Goal: Task Accomplishment & Management: Manage account settings

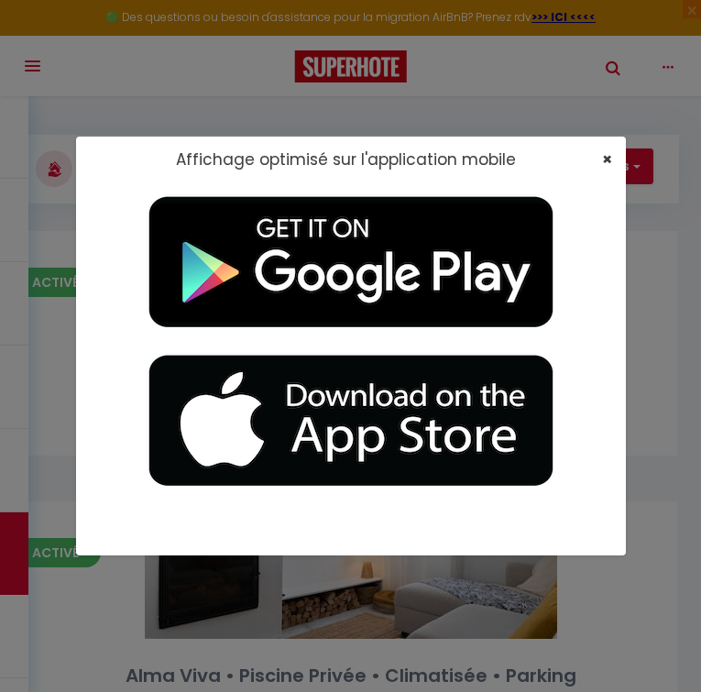
click at [609, 161] on span "×" at bounding box center [607, 159] width 10 height 23
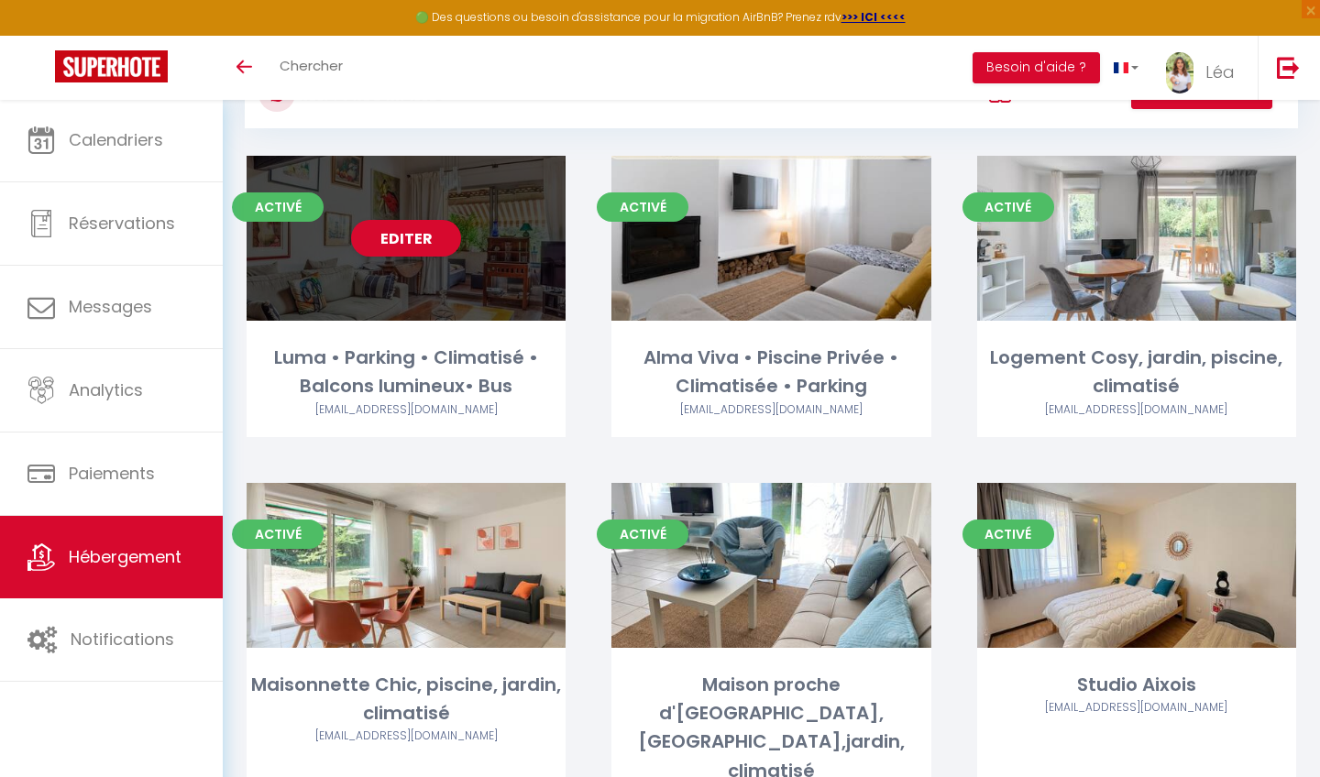
scroll to position [95, 0]
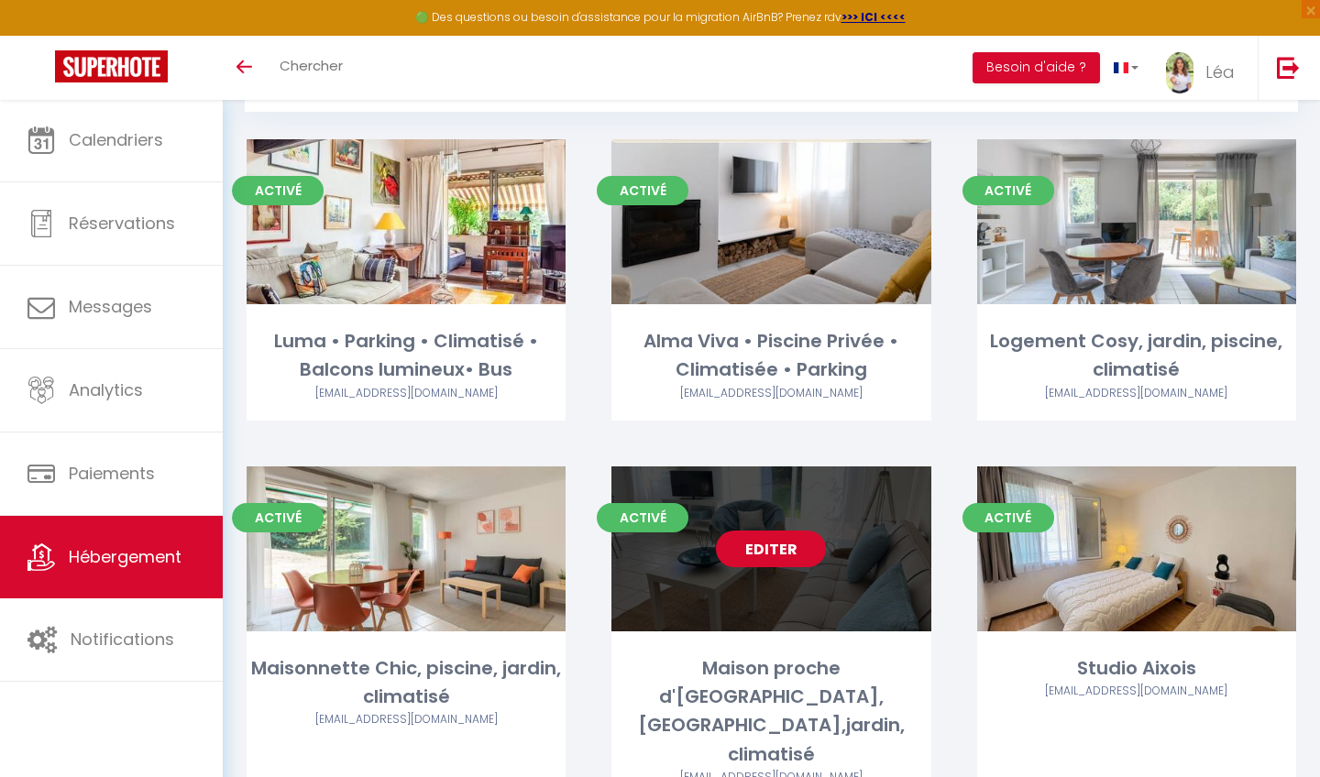
click at [700, 545] on link "Editer" at bounding box center [771, 549] width 110 height 37
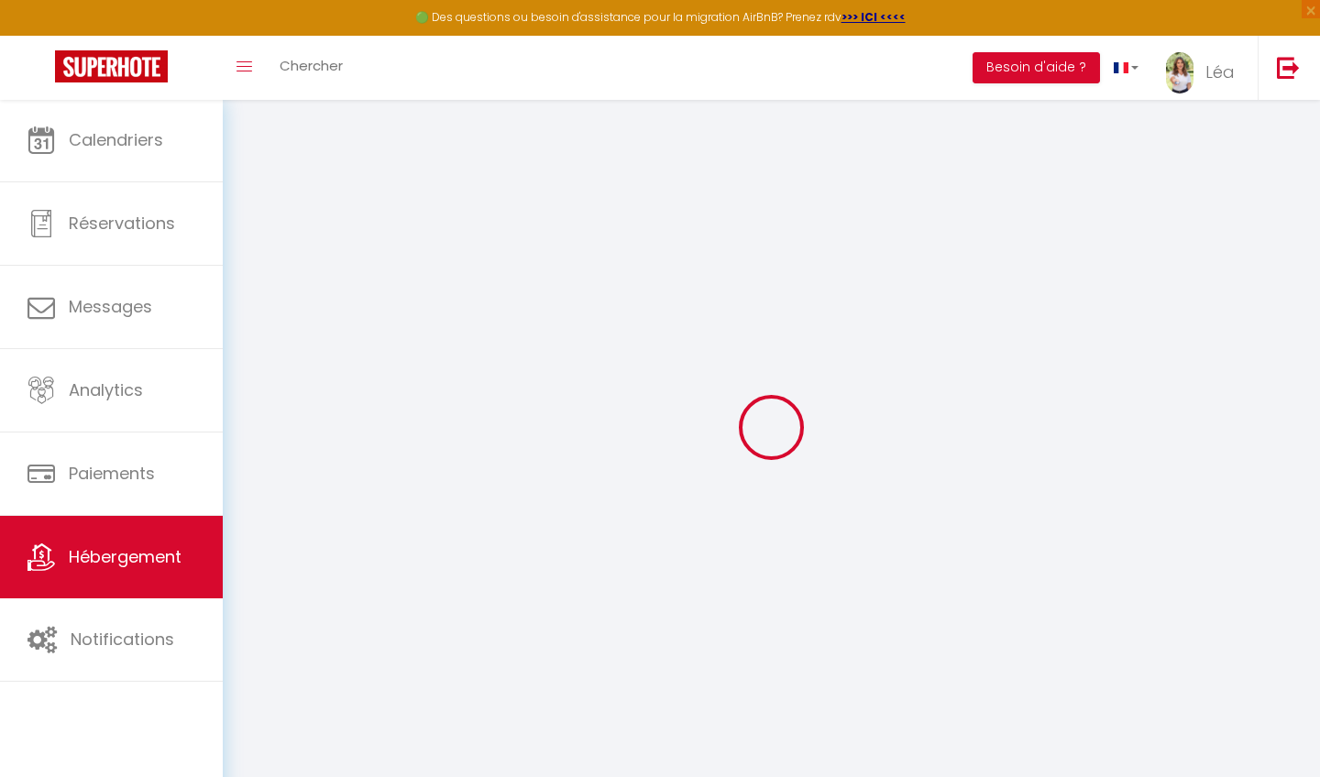
select select "+ 18 %"
select select "19266-1477577746510426677"
select select
checkbox input "false"
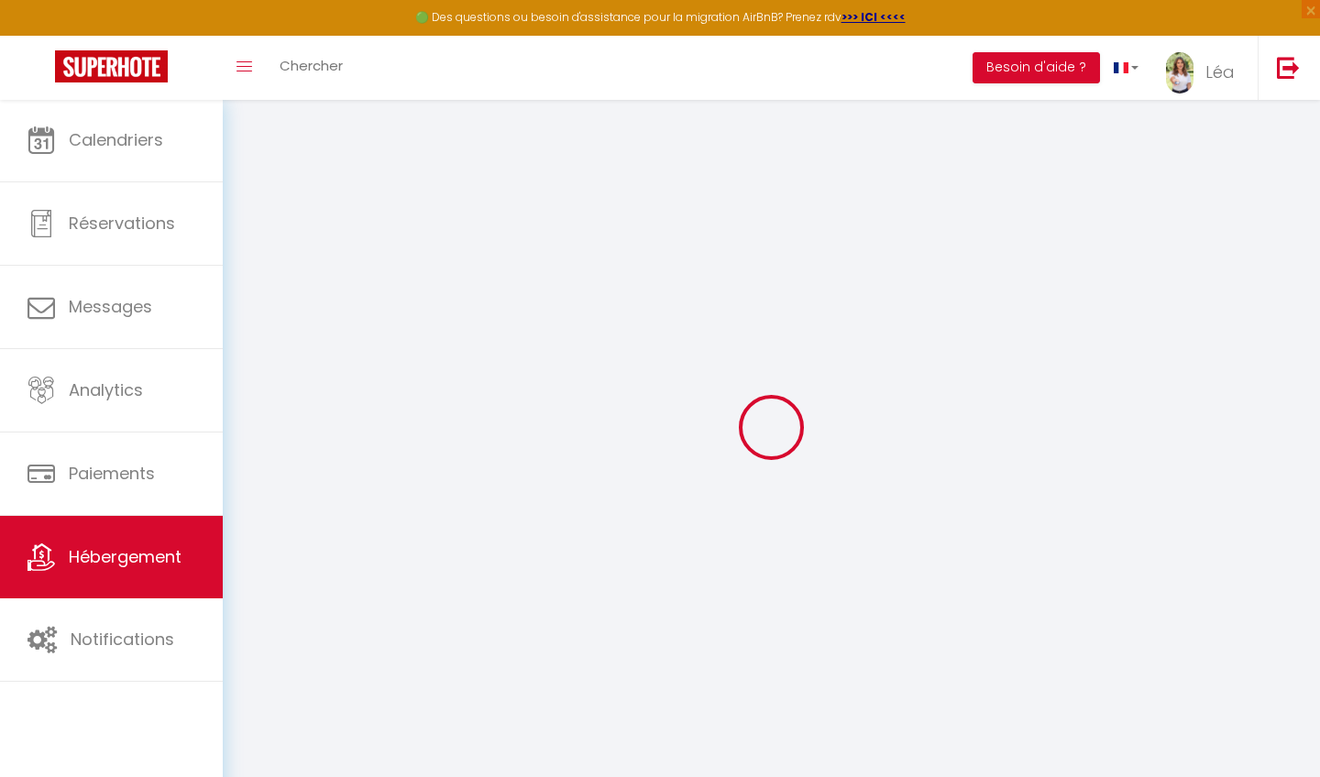
checkbox input "false"
select select
select select "EUR"
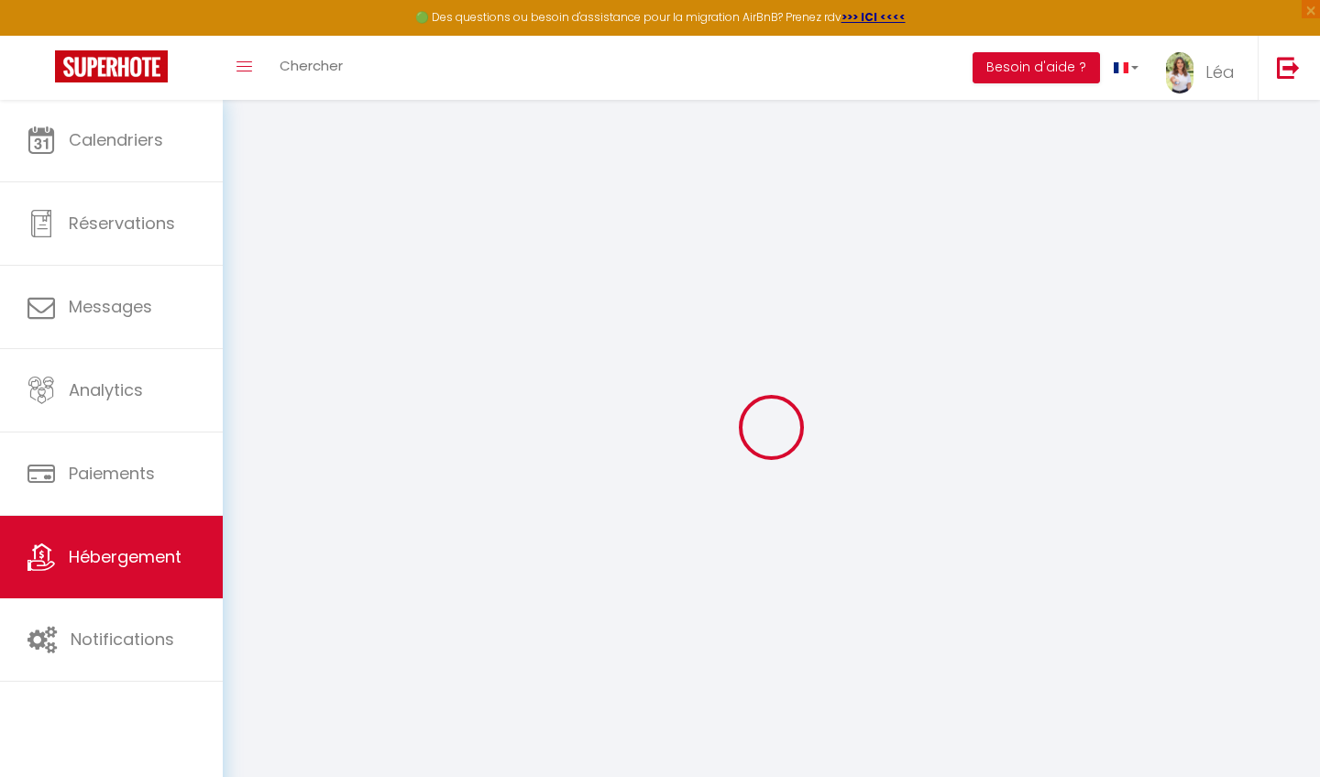
select select
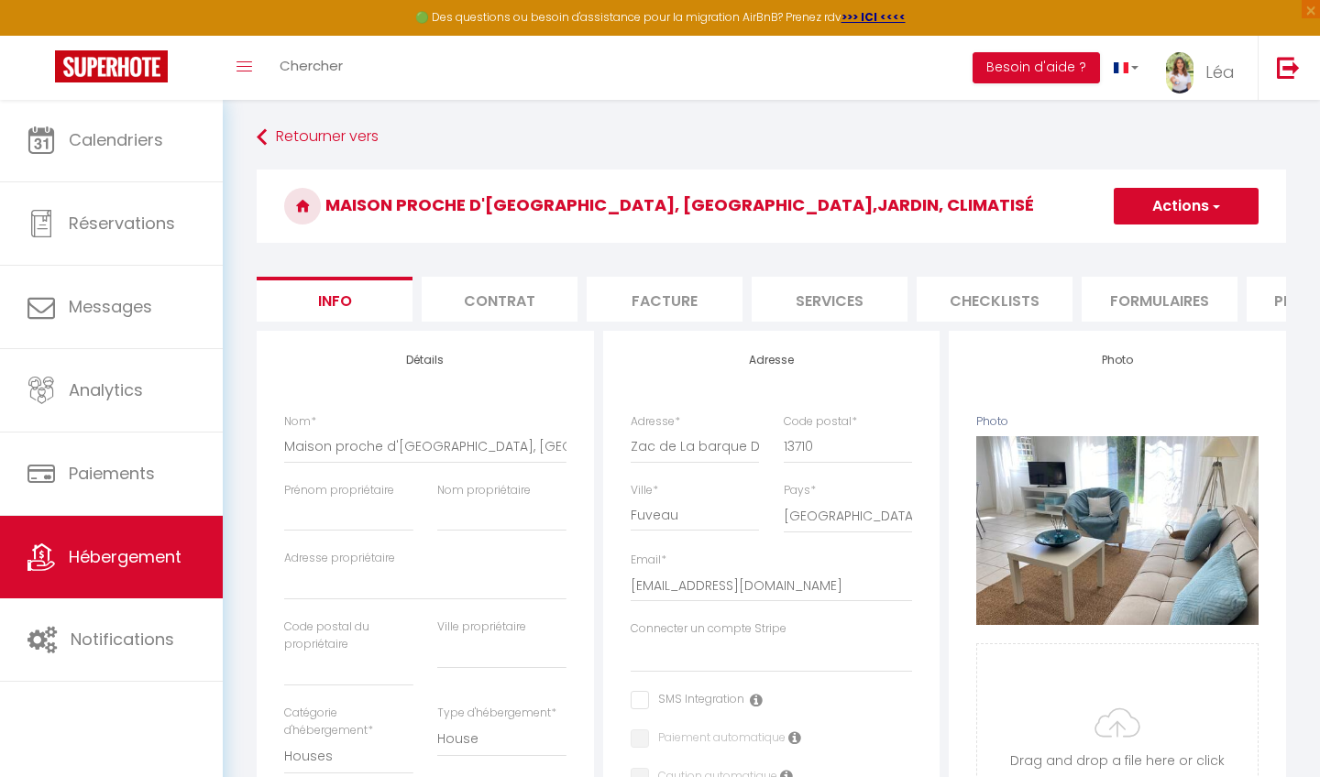
click at [700, 284] on li "Plateformes" at bounding box center [1325, 299] width 156 height 45
select select
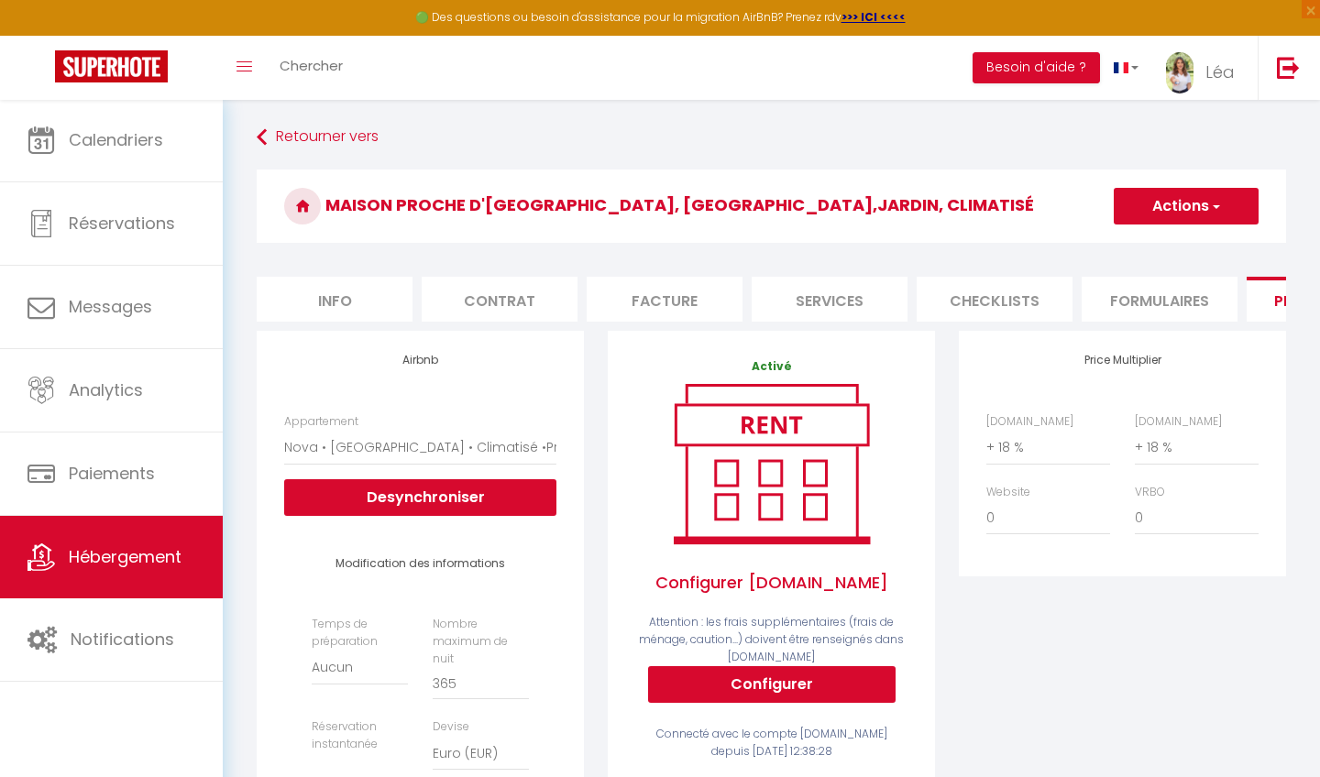
click at [349, 306] on li "Info" at bounding box center [335, 299] width 156 height 45
select select
checkbox input "false"
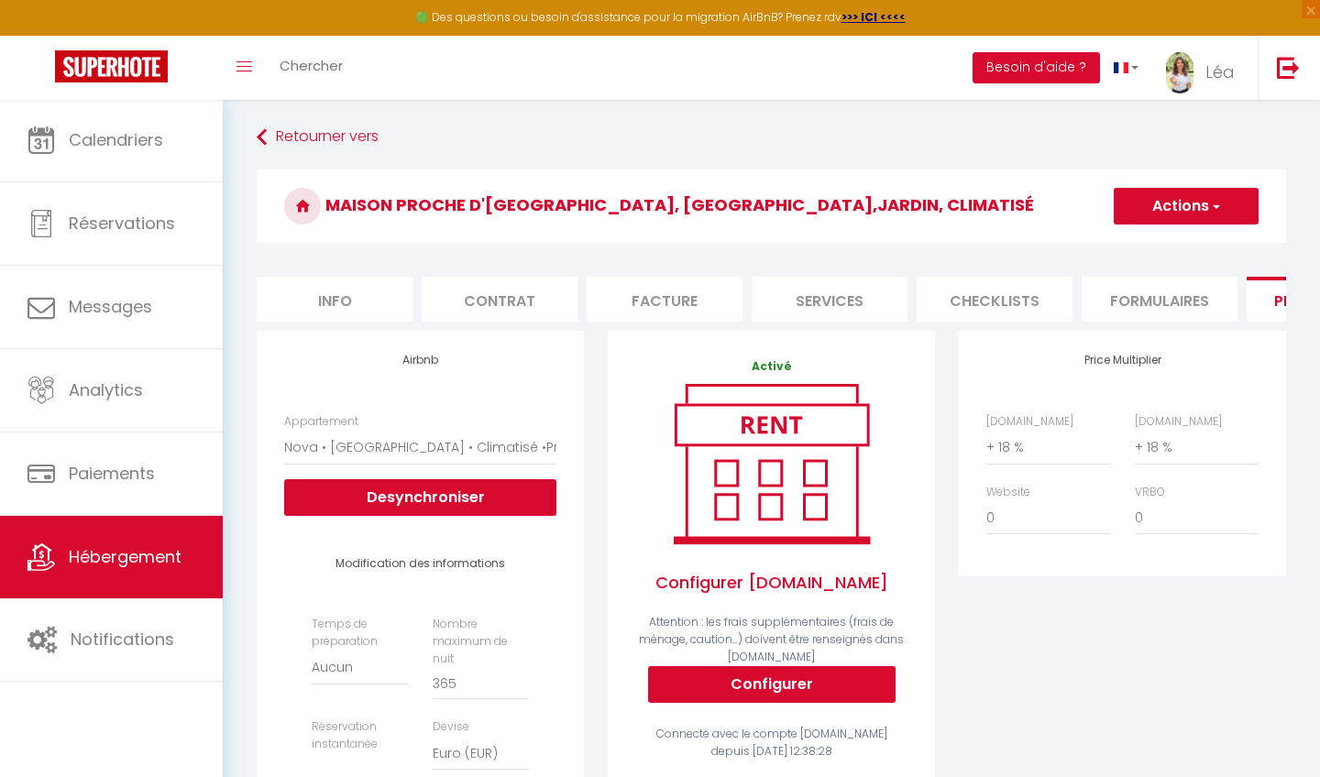
checkbox input "false"
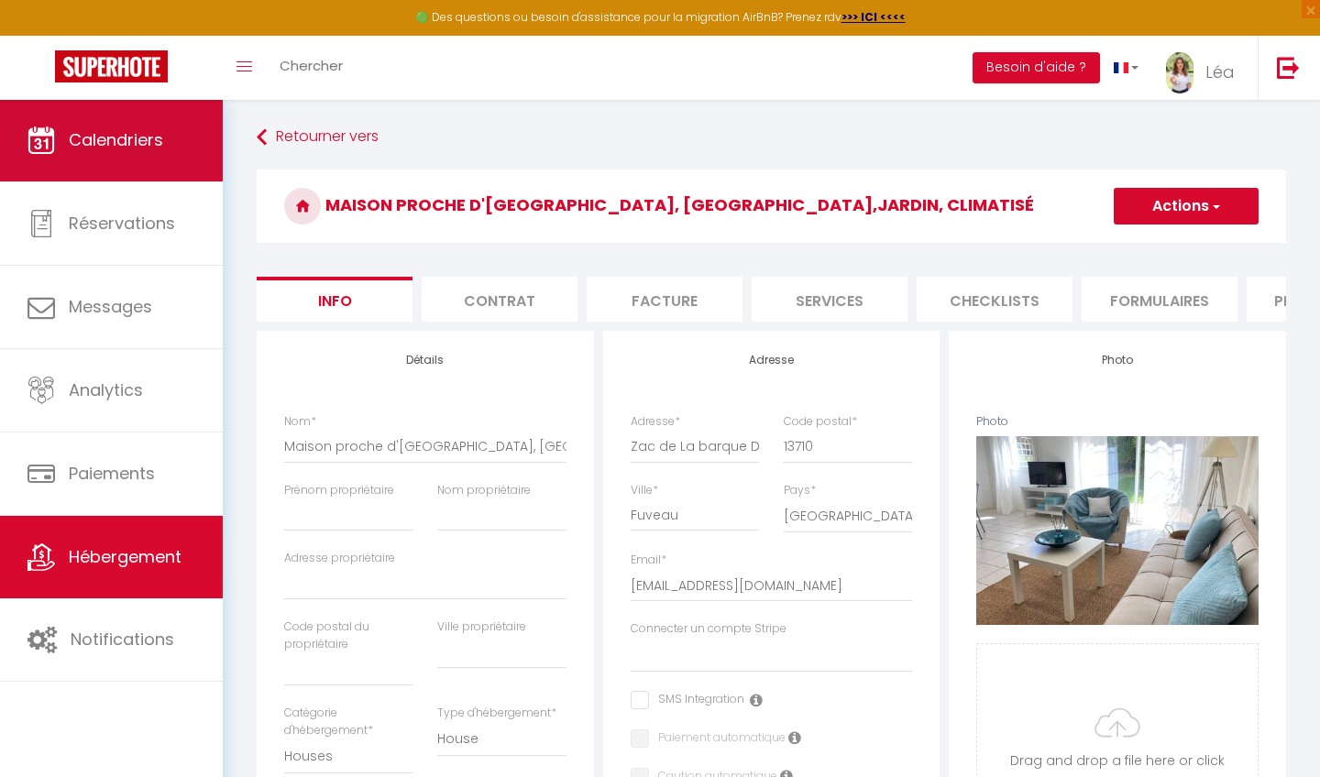
click at [167, 146] on link "Calendriers" at bounding box center [111, 140] width 223 height 83
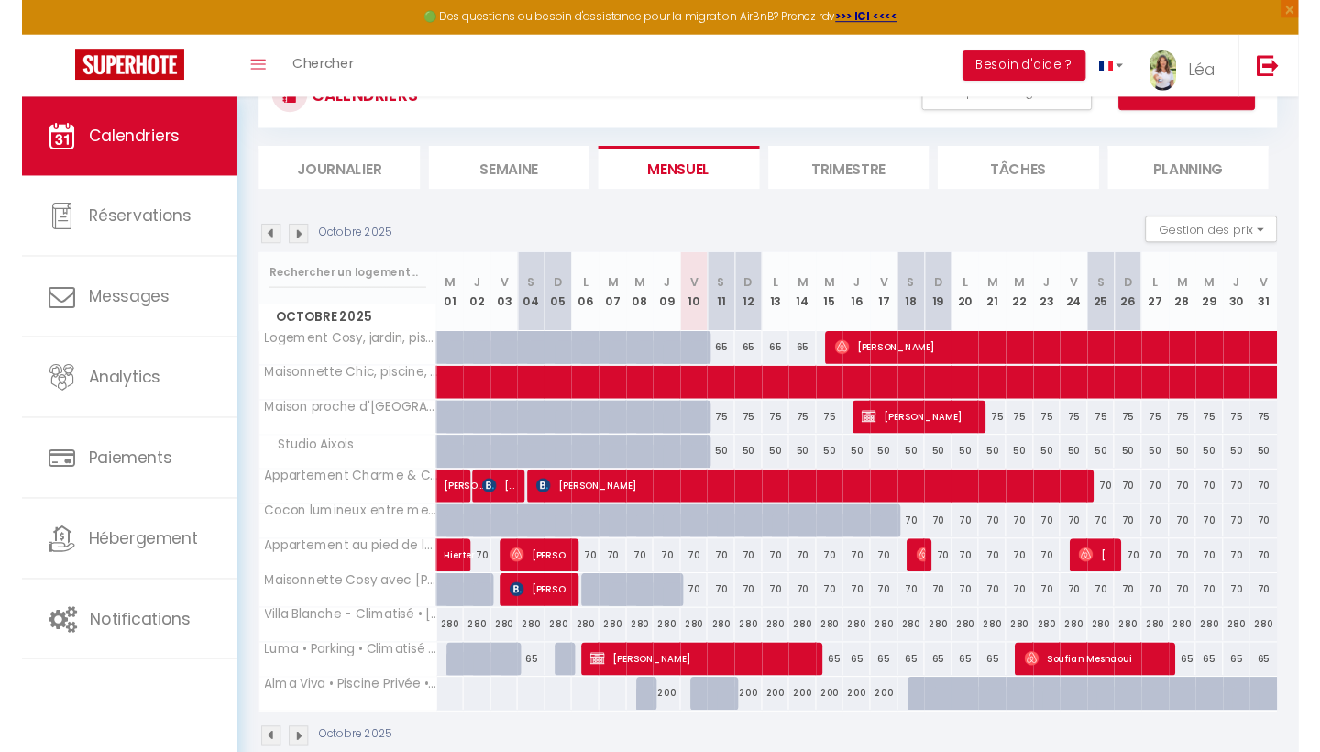
scroll to position [75, 0]
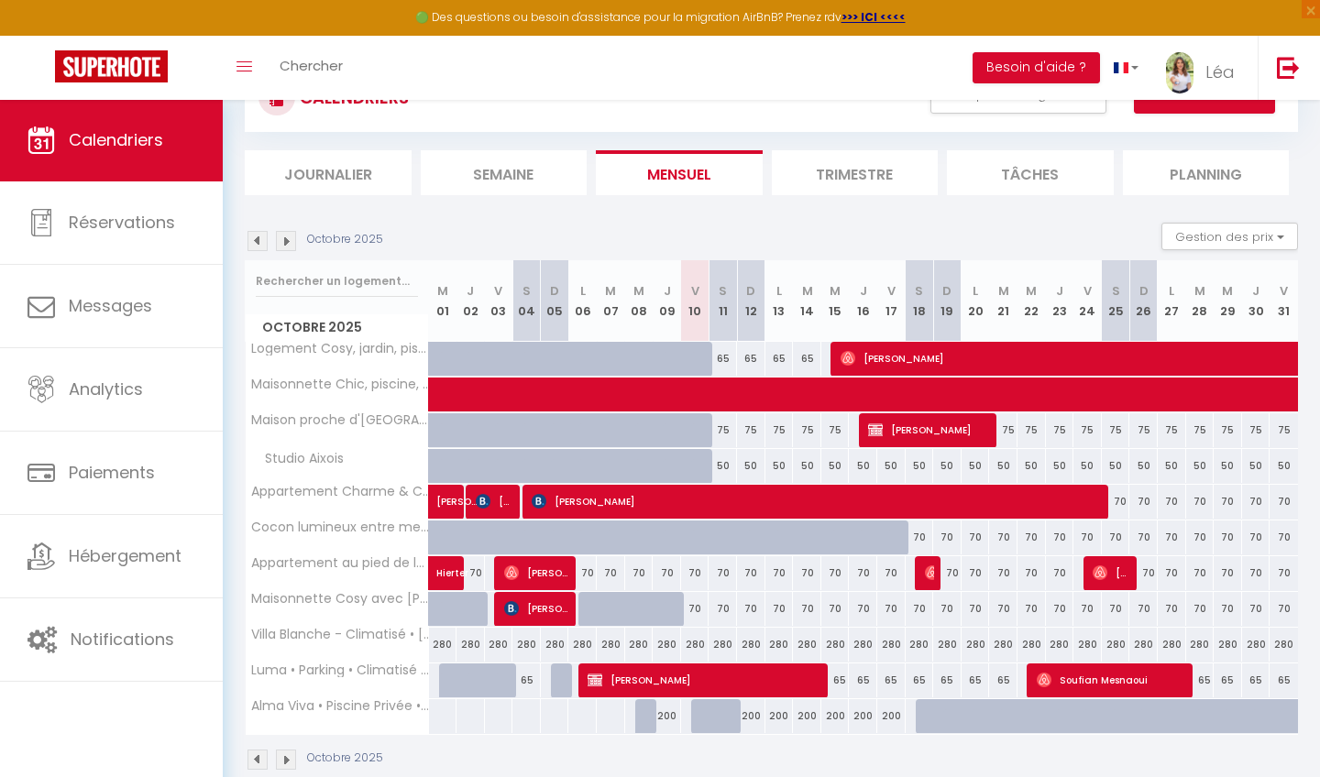
click at [284, 237] on img at bounding box center [286, 241] width 20 height 20
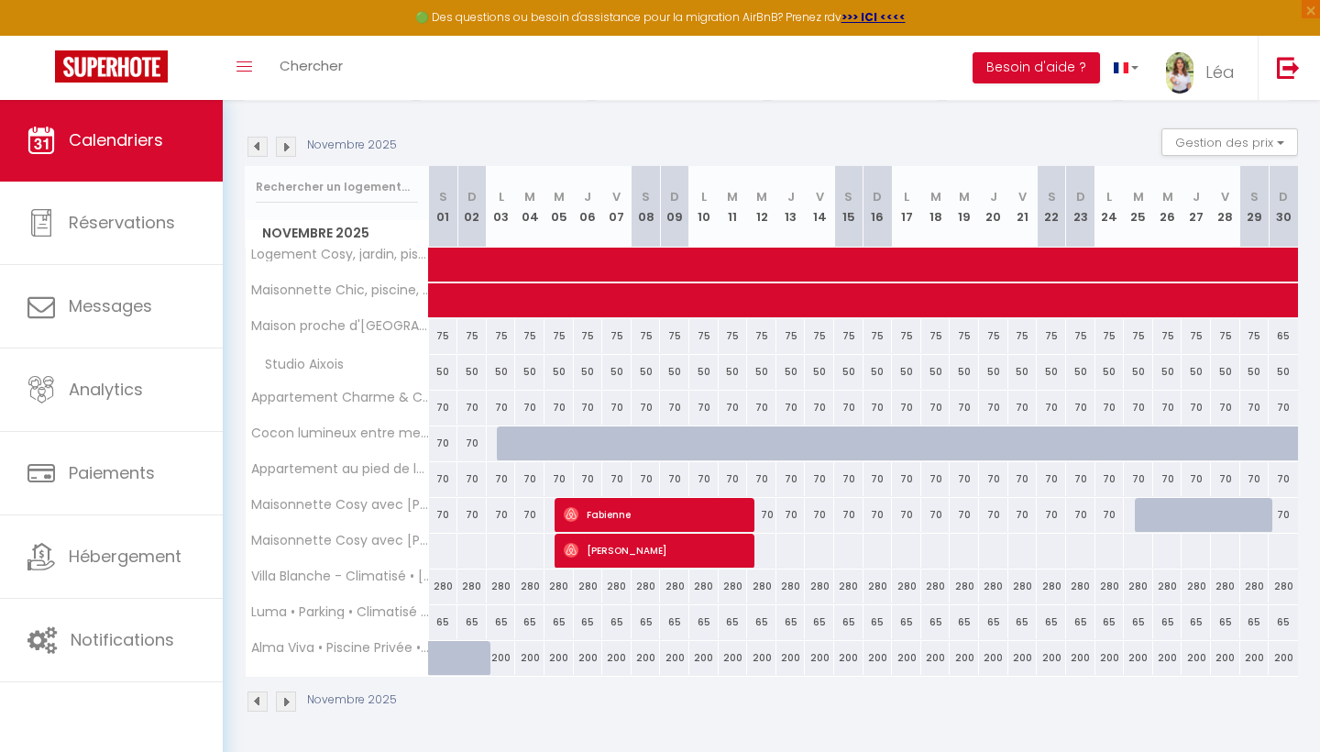
scroll to position [169, 0]
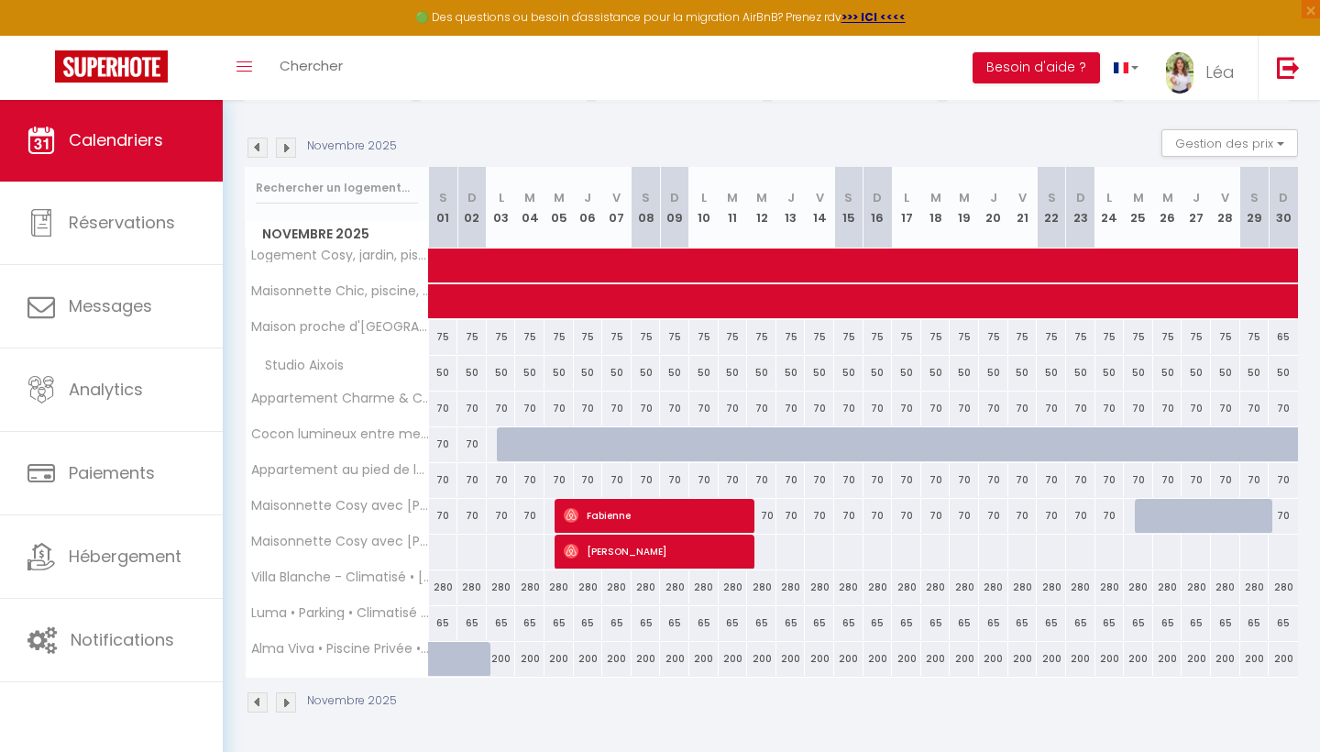
click at [258, 153] on img at bounding box center [258, 148] width 20 height 20
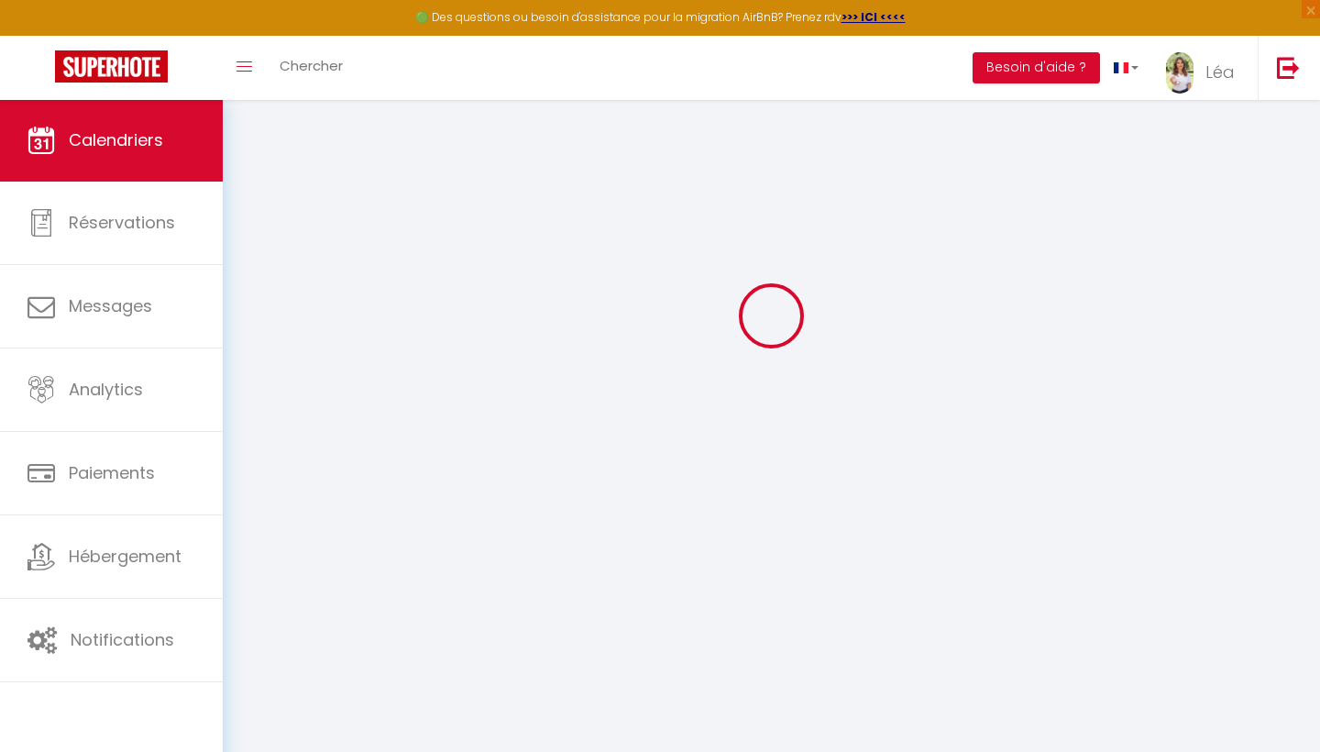
scroll to position [99, 0]
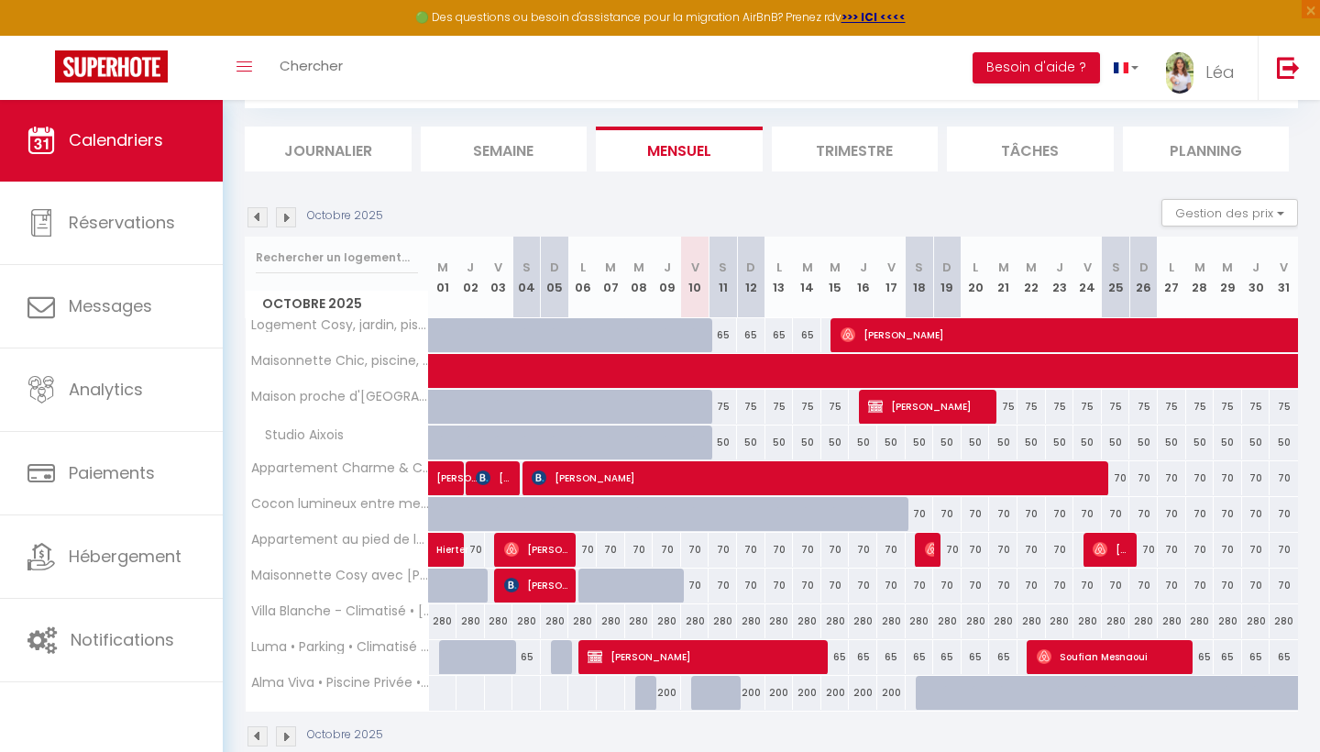
click at [284, 219] on img at bounding box center [286, 217] width 20 height 20
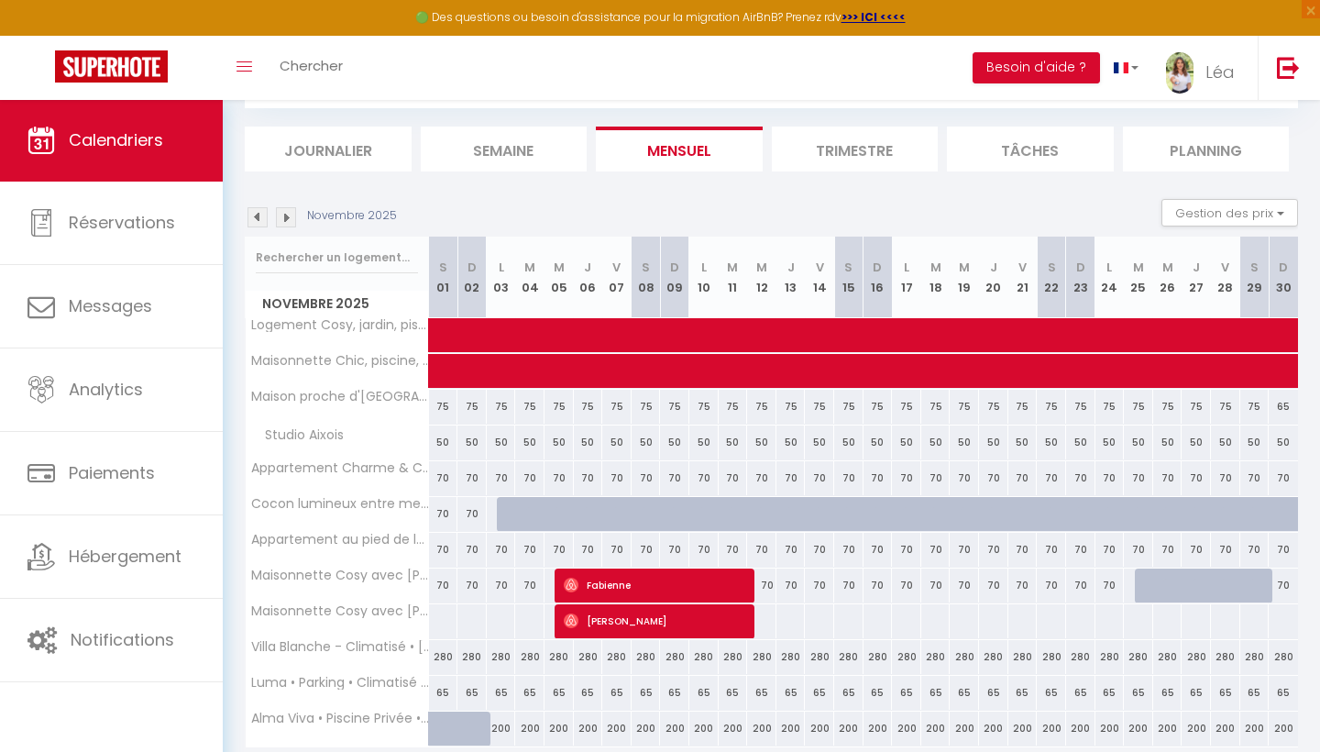
click at [255, 213] on img at bounding box center [258, 217] width 20 height 20
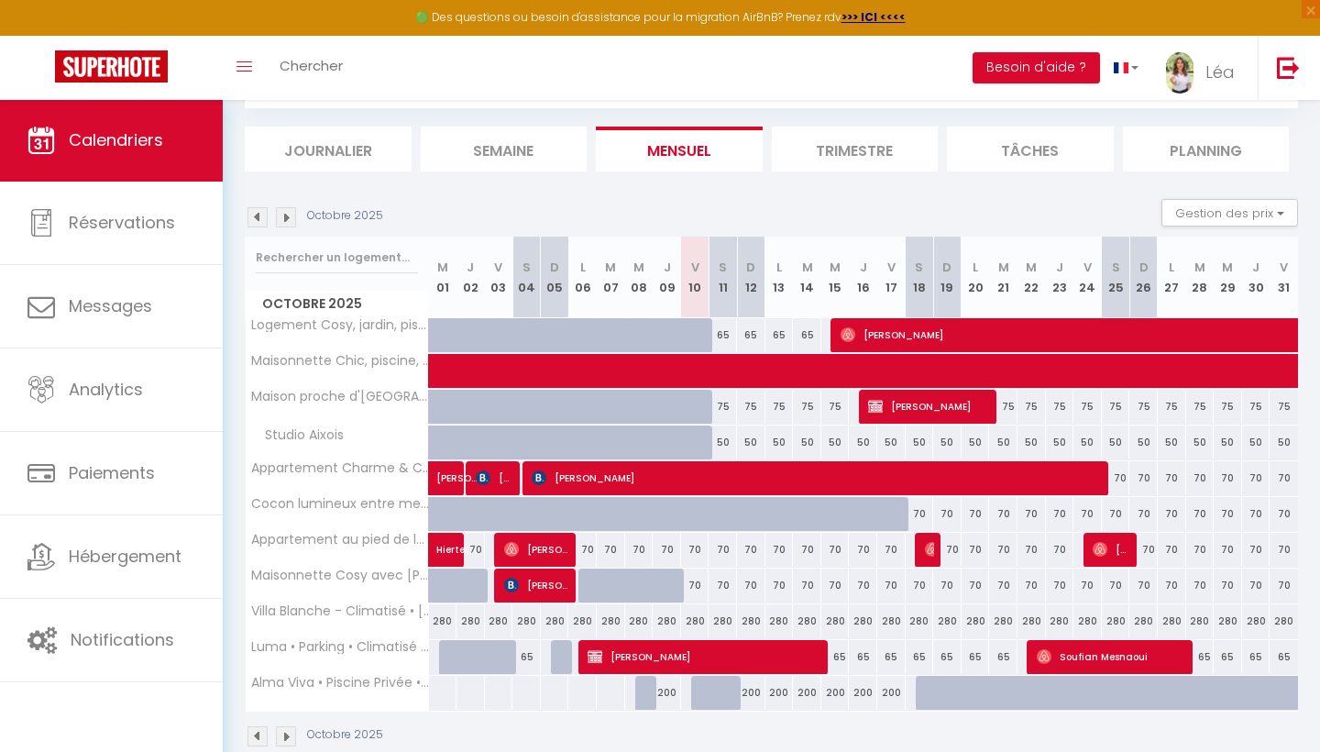
click at [700, 230] on div "Gestion des prix Nb Nuits minimum Règles Disponibilité" at bounding box center [1224, 217] width 149 height 37
click at [700, 222] on button "Gestion des prix" at bounding box center [1230, 213] width 137 height 28
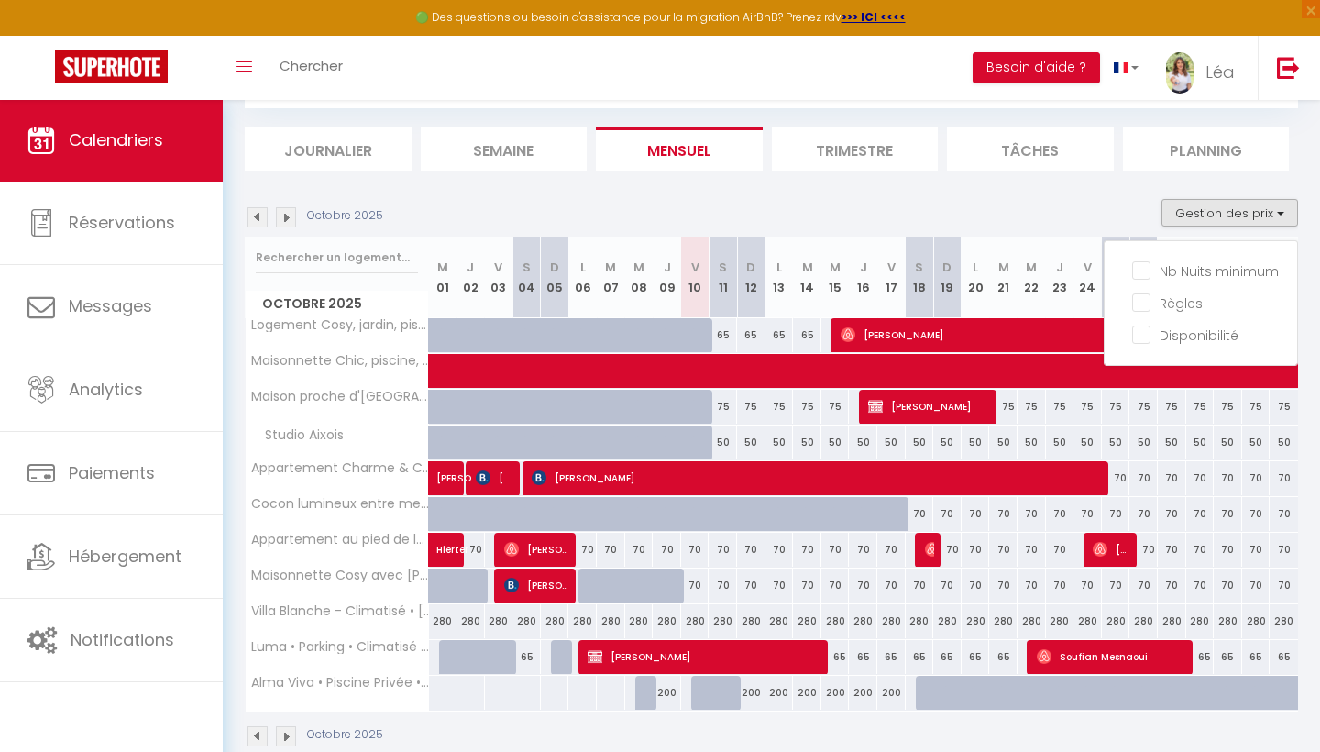
click at [700, 222] on button "Gestion des prix" at bounding box center [1230, 213] width 137 height 28
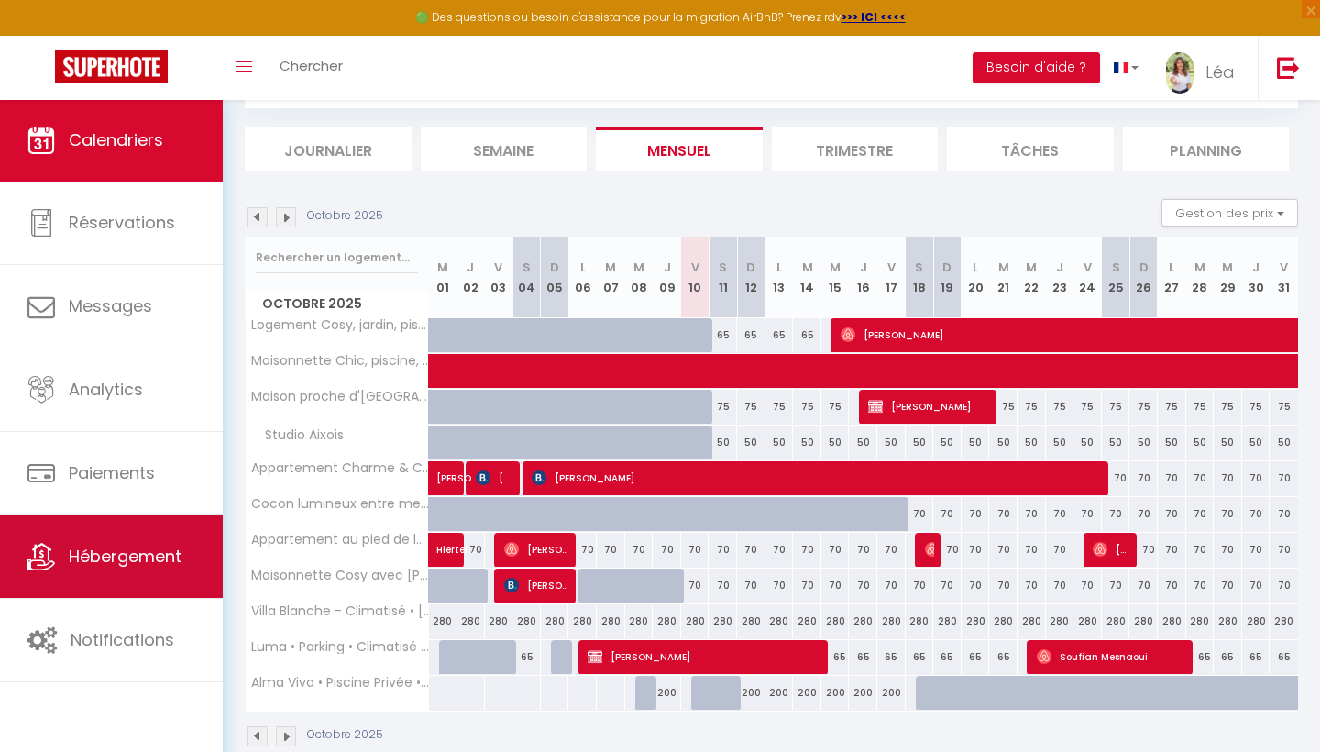
click at [116, 544] on link "Hébergement" at bounding box center [111, 556] width 223 height 83
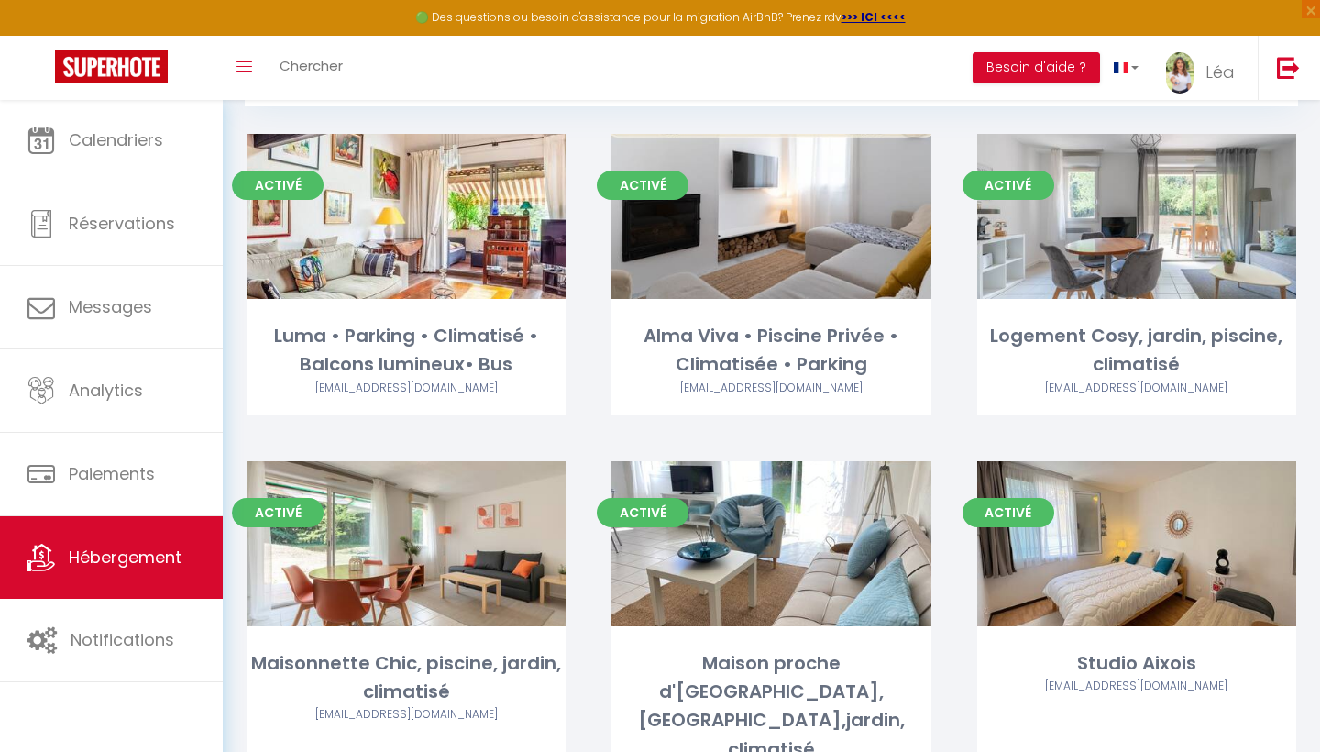
scroll to position [128, 0]
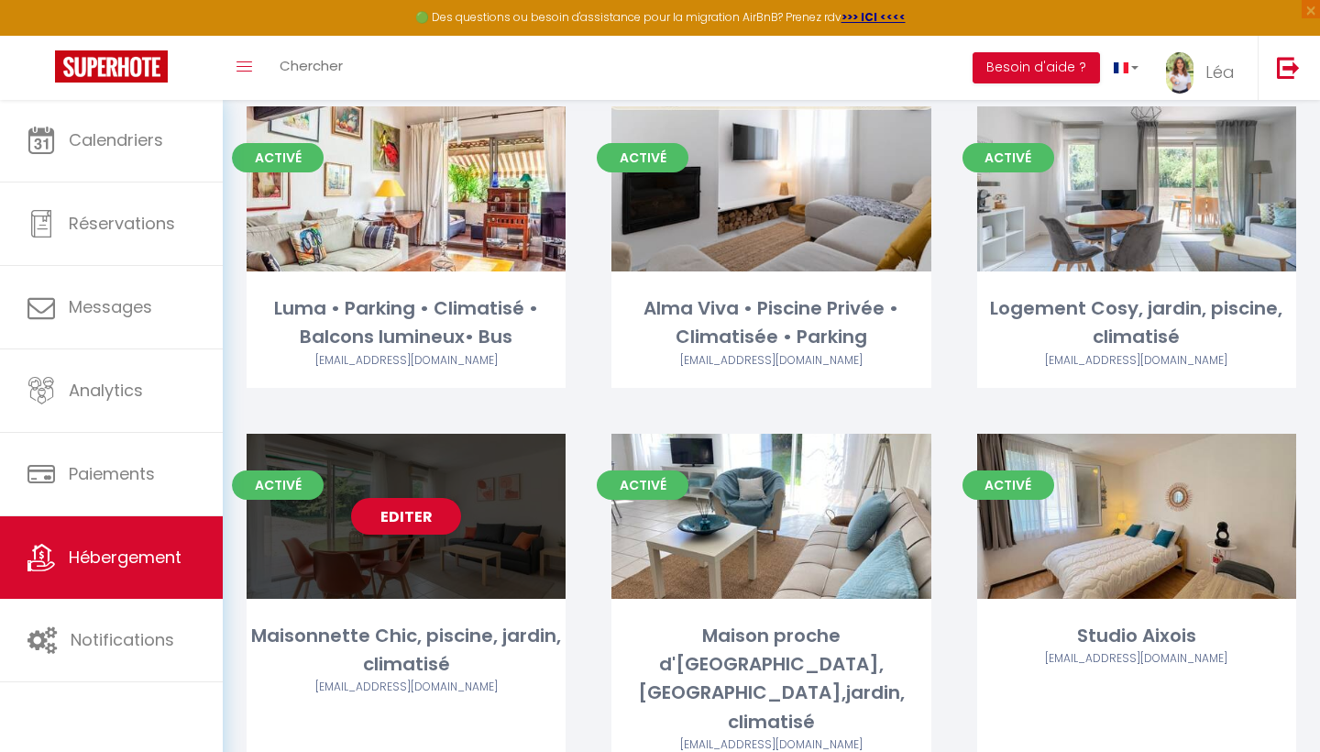
click at [402, 534] on div "Editer" at bounding box center [406, 516] width 319 height 165
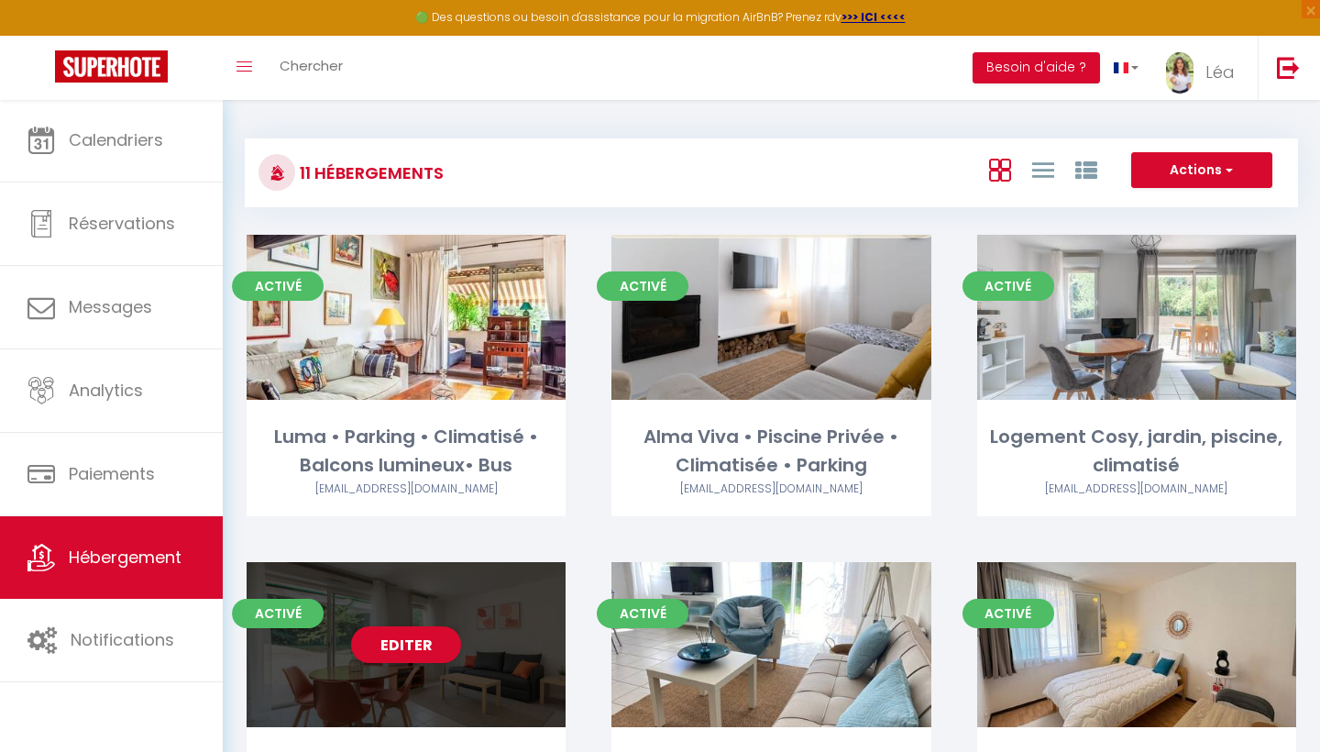
select select "3"
select select "2"
select select "1"
select select
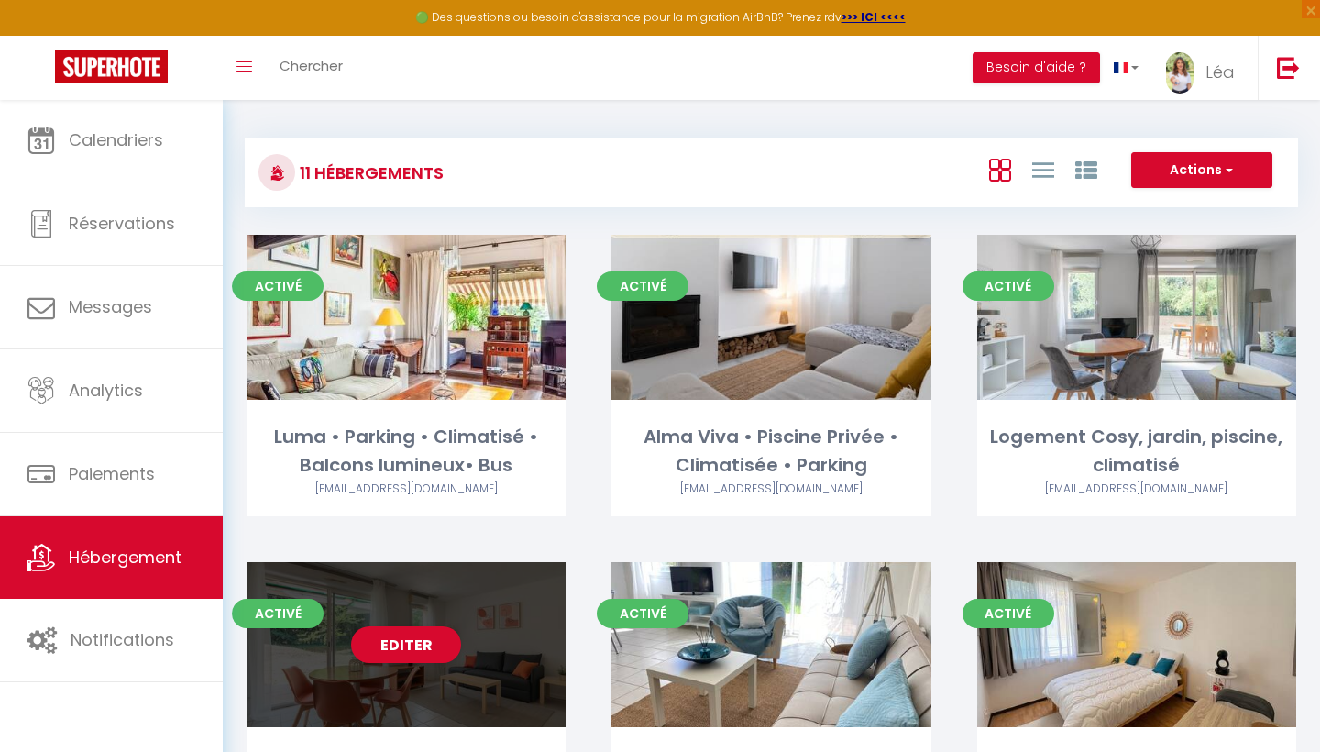
select select "28"
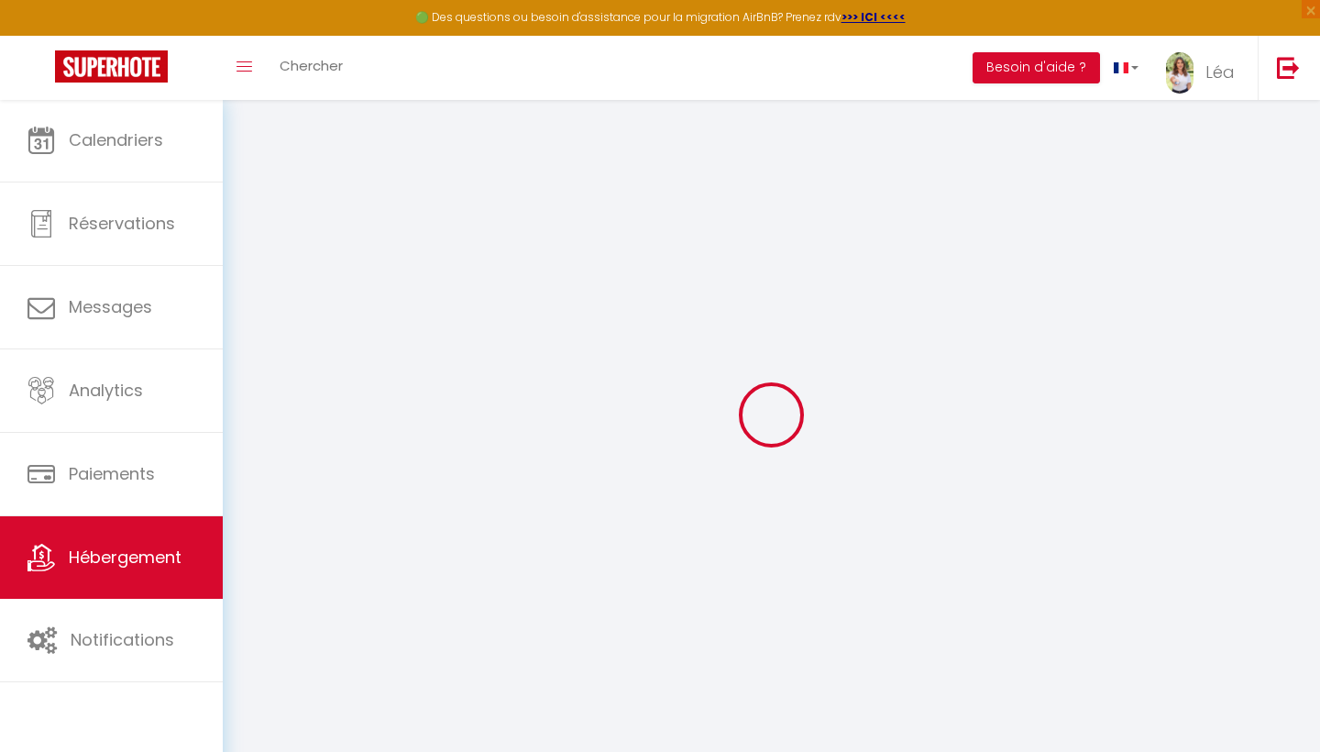
select select
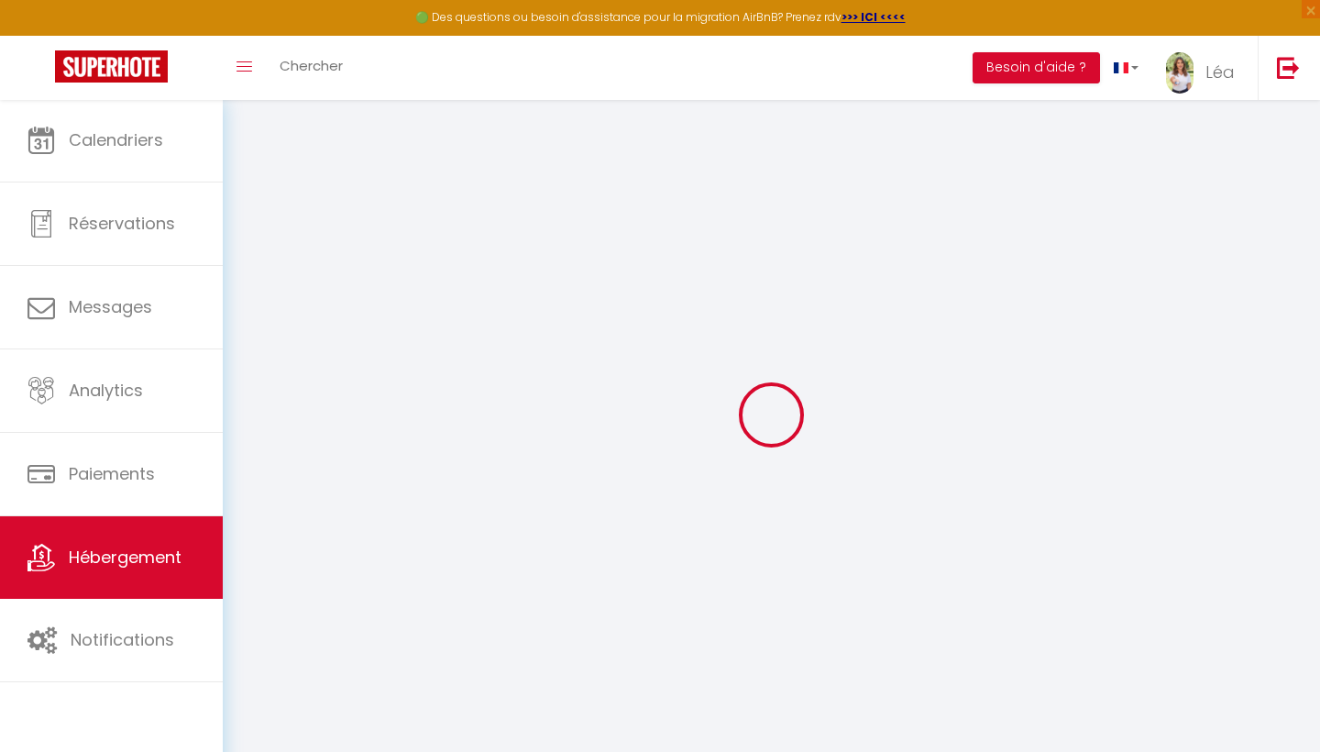
select select
checkbox input "false"
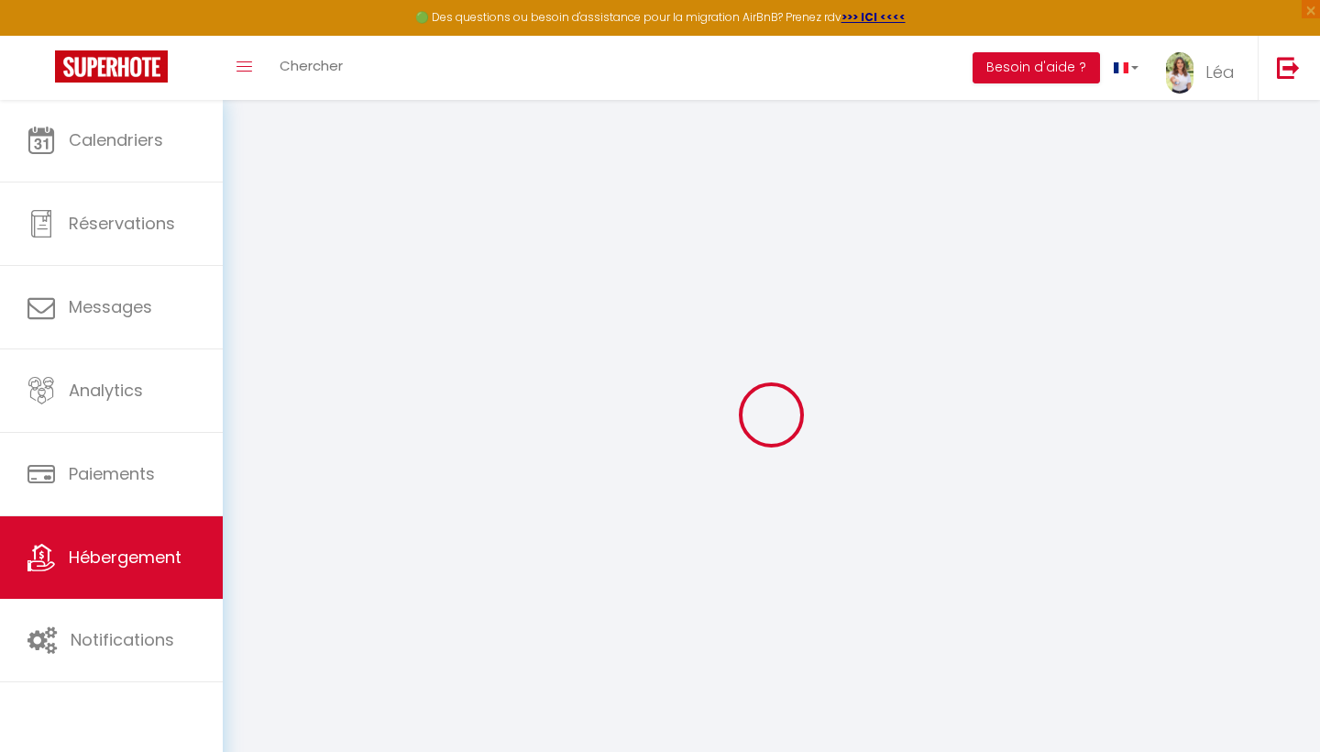
select select
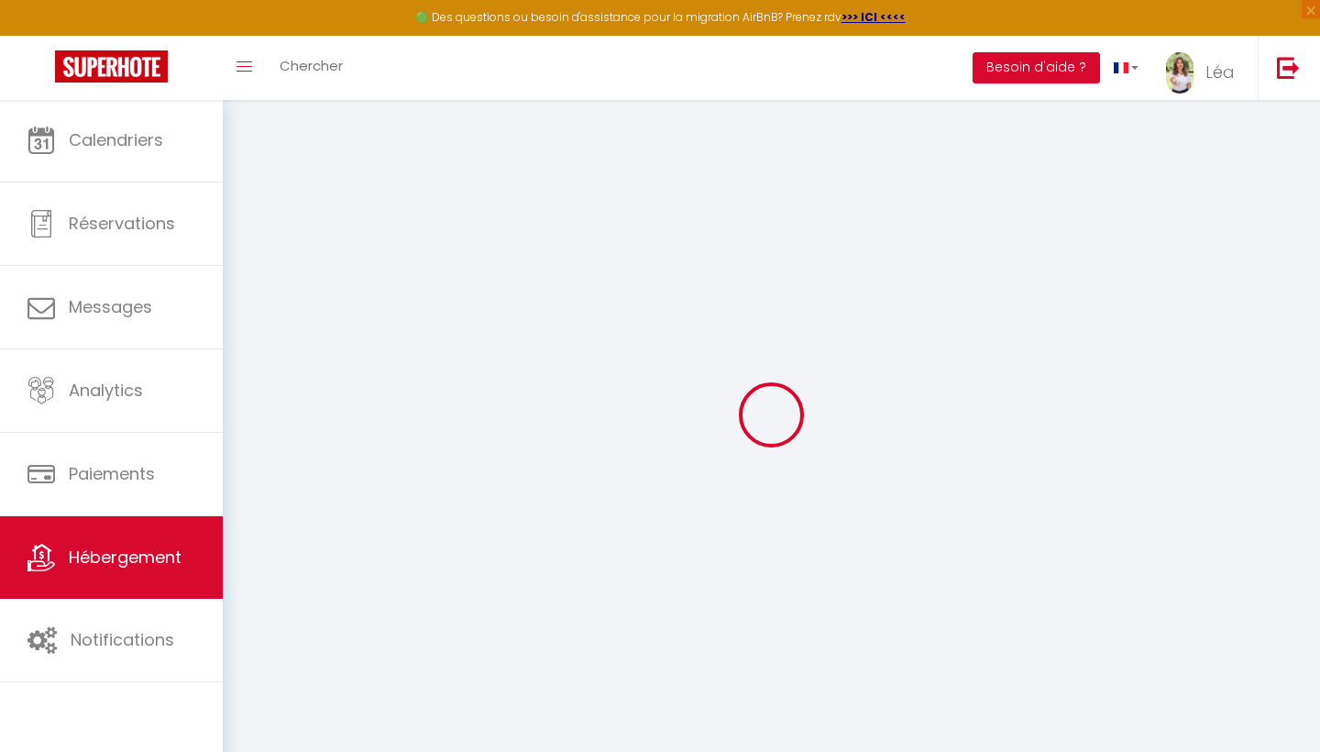
select select
checkbox input "false"
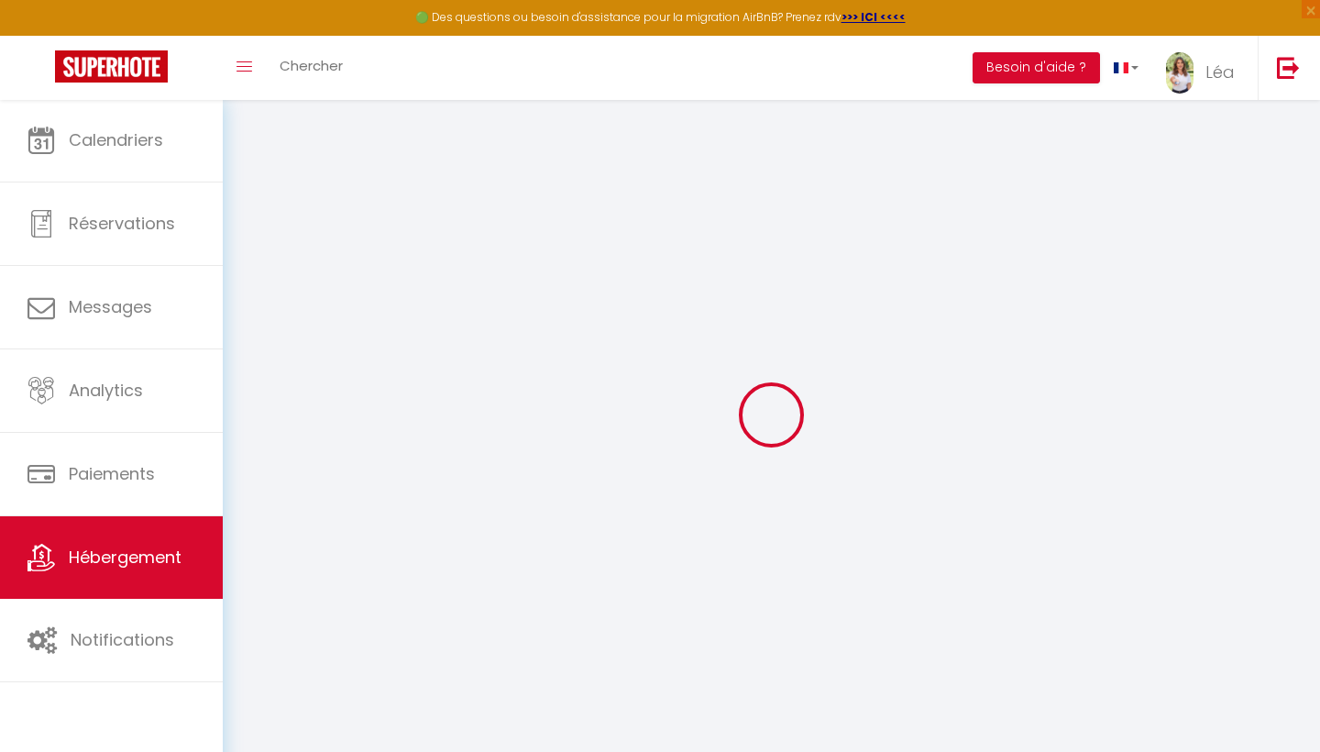
checkbox input "false"
select select
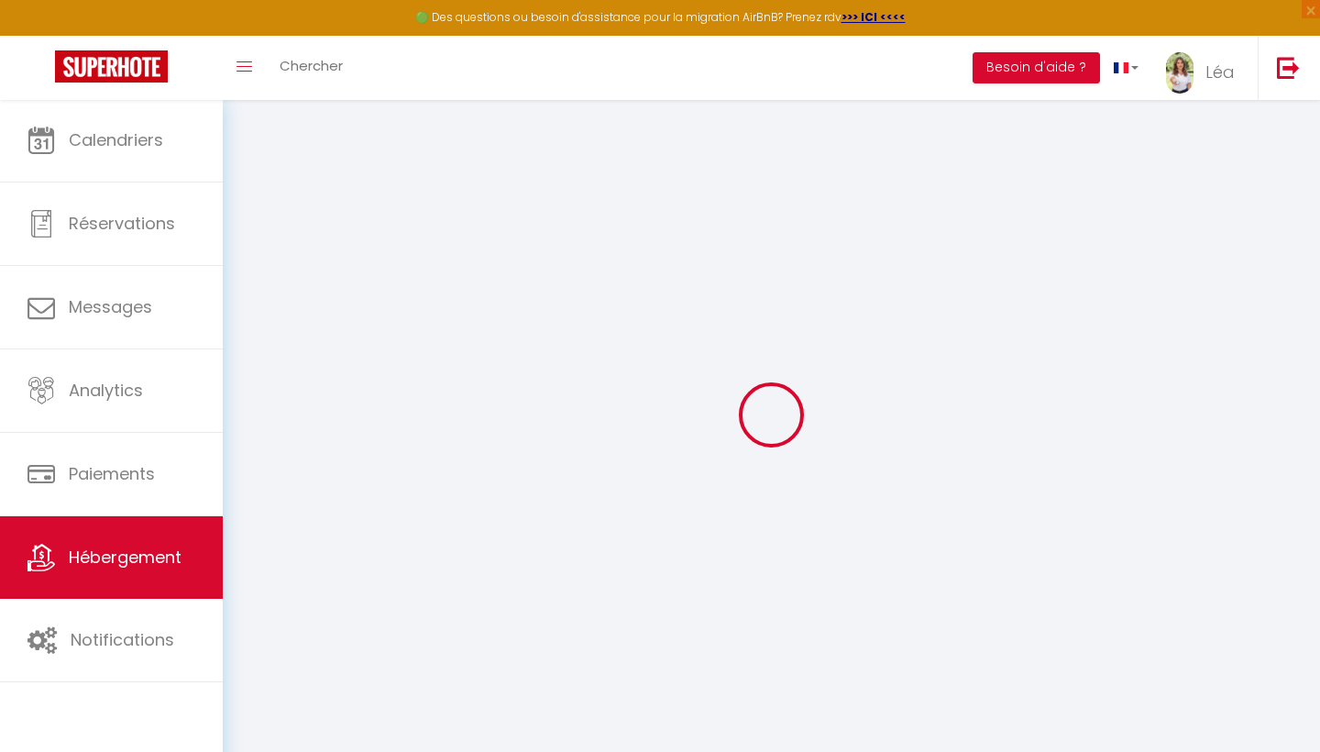
select select
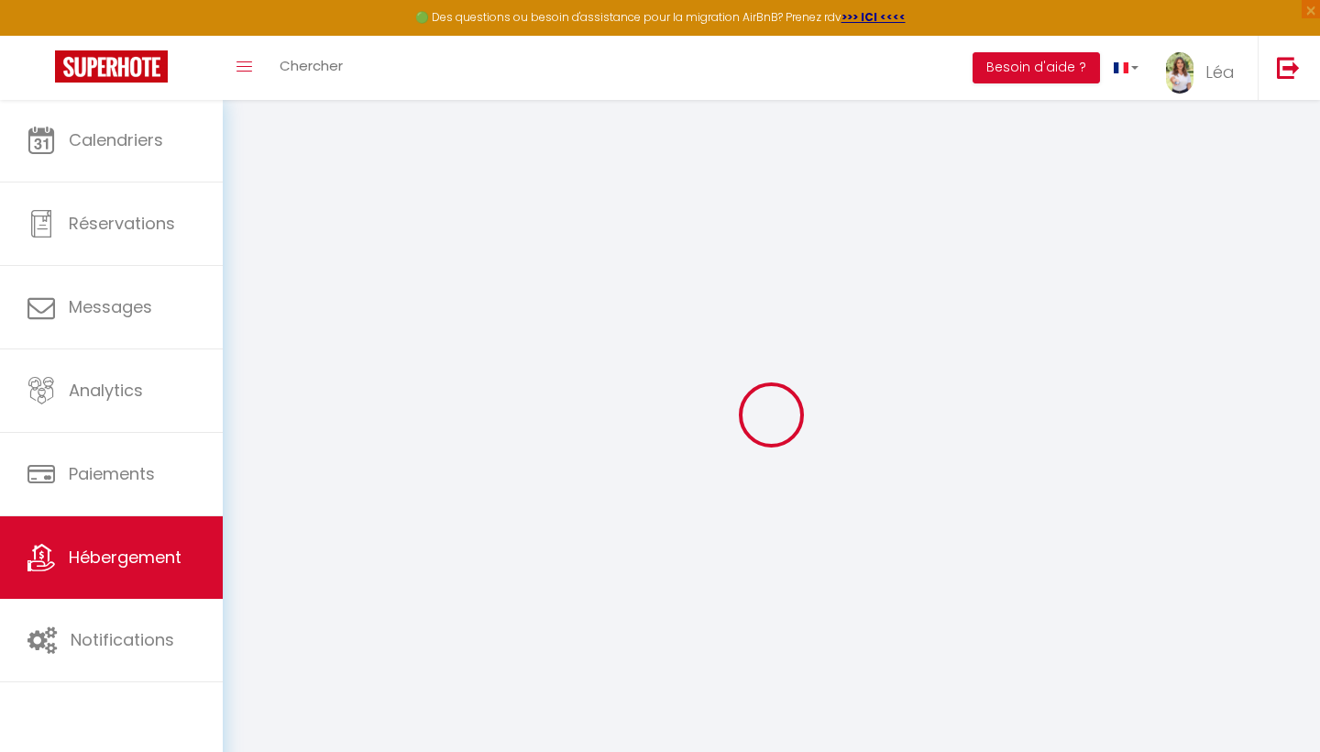
checkbox input "false"
select select
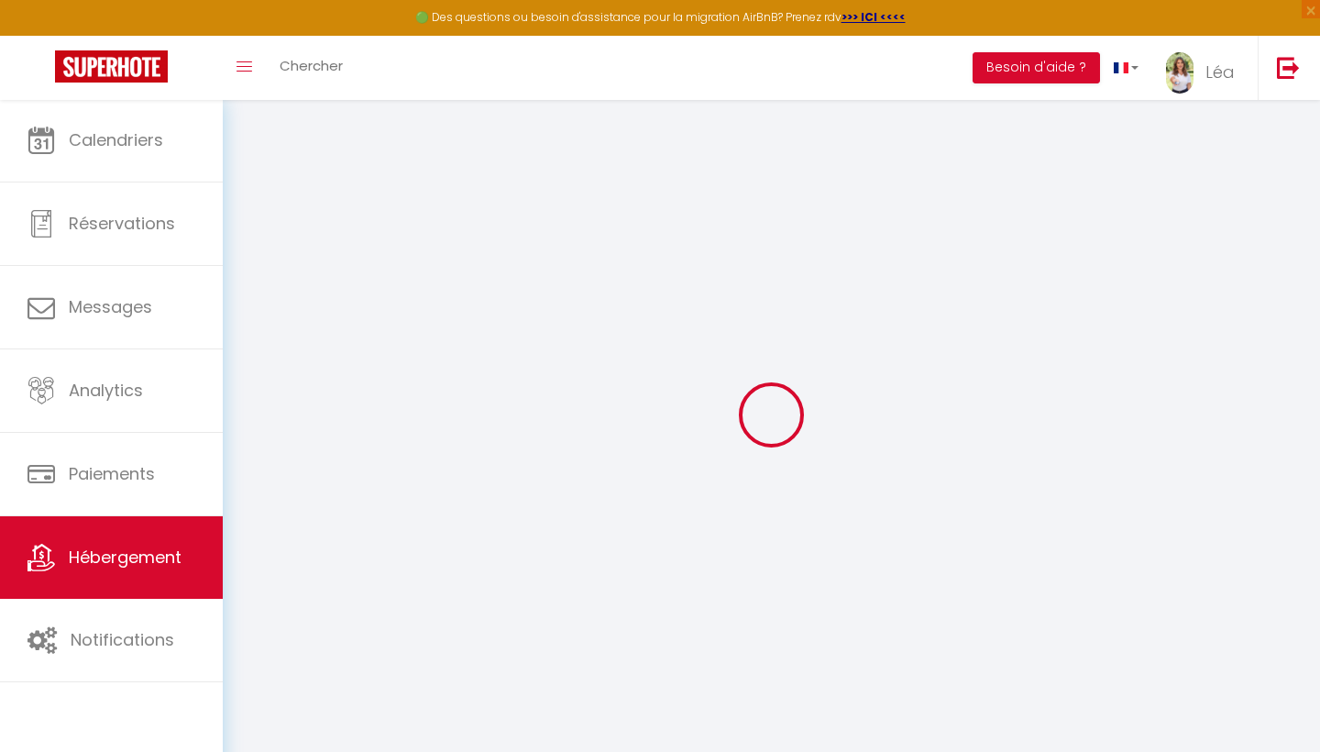
select select
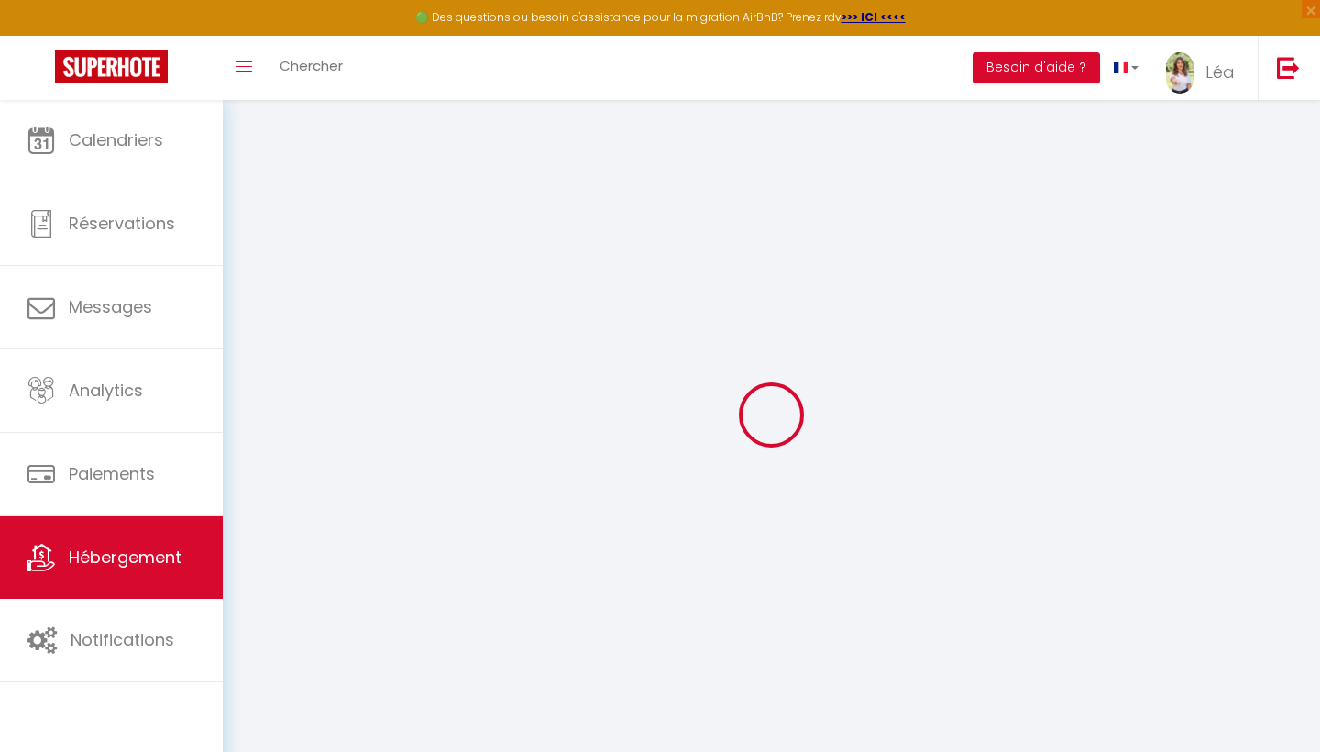
select select
checkbox input "false"
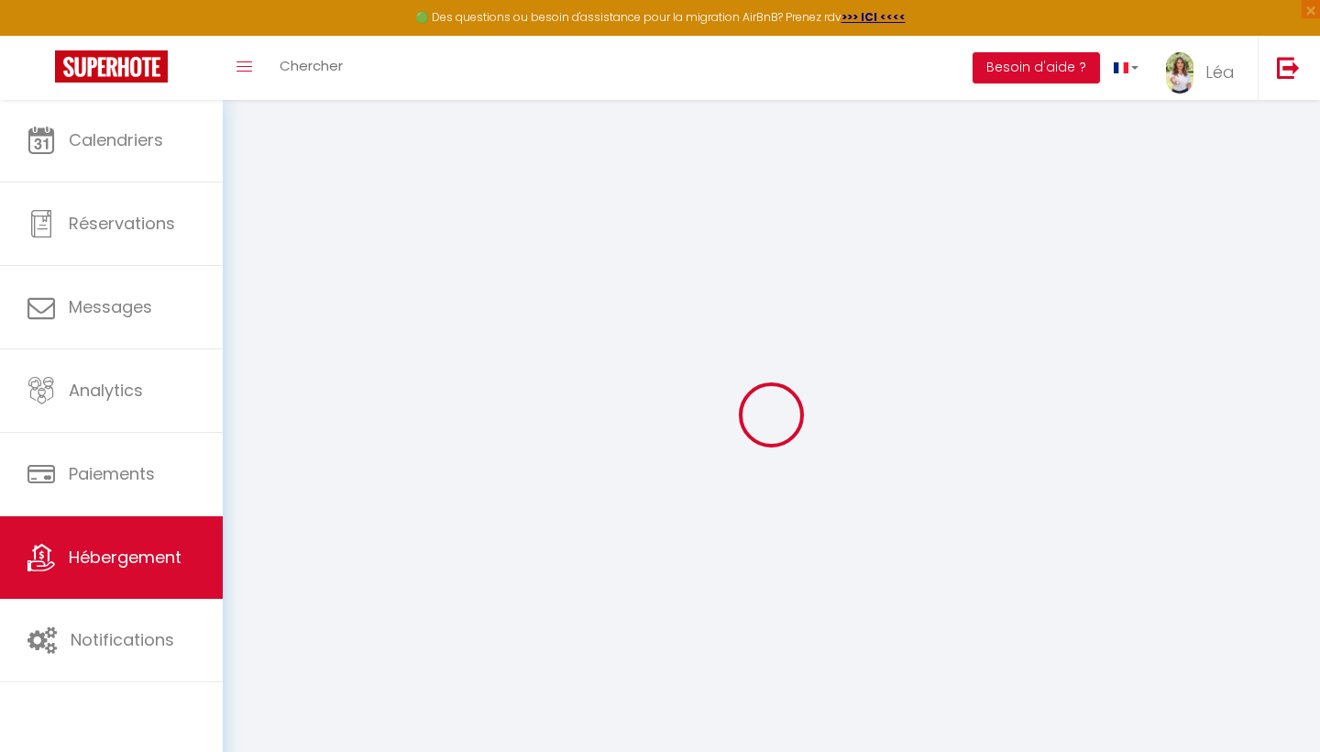
checkbox input "false"
select select
type input "Maisonnette Chic, piscine, jardin, climatisé"
select select "houses"
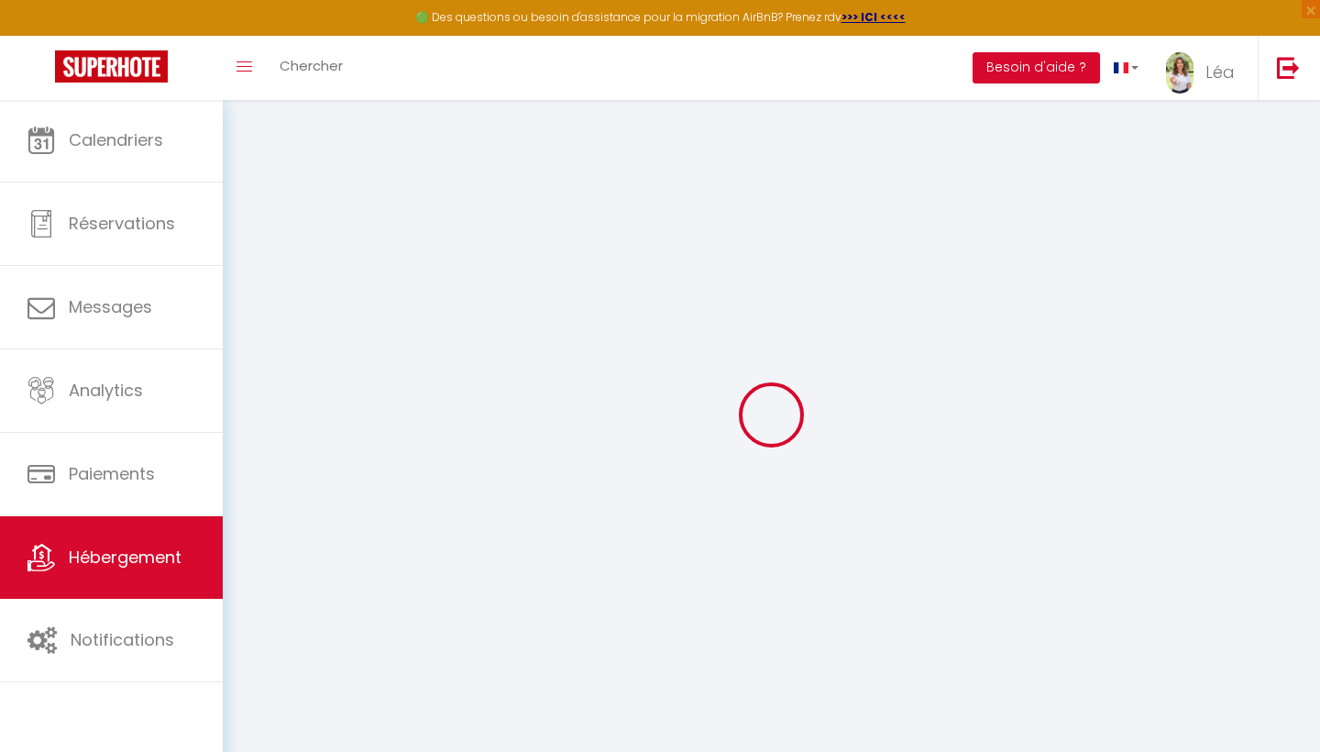
select select "2"
type input "140"
type input "95"
select select
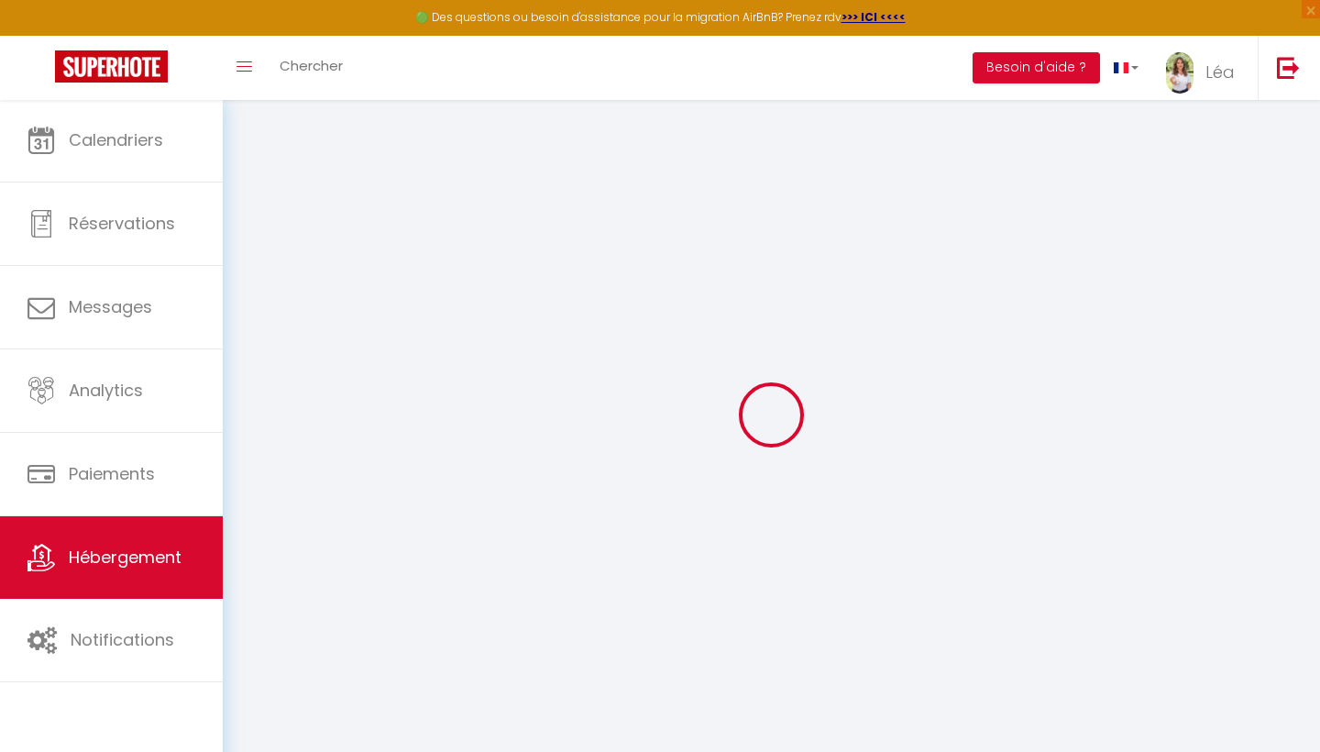
select select
type input "Zone d'aménagement concerté de [GEOGRAPHIC_DATA]"
type input "13710"
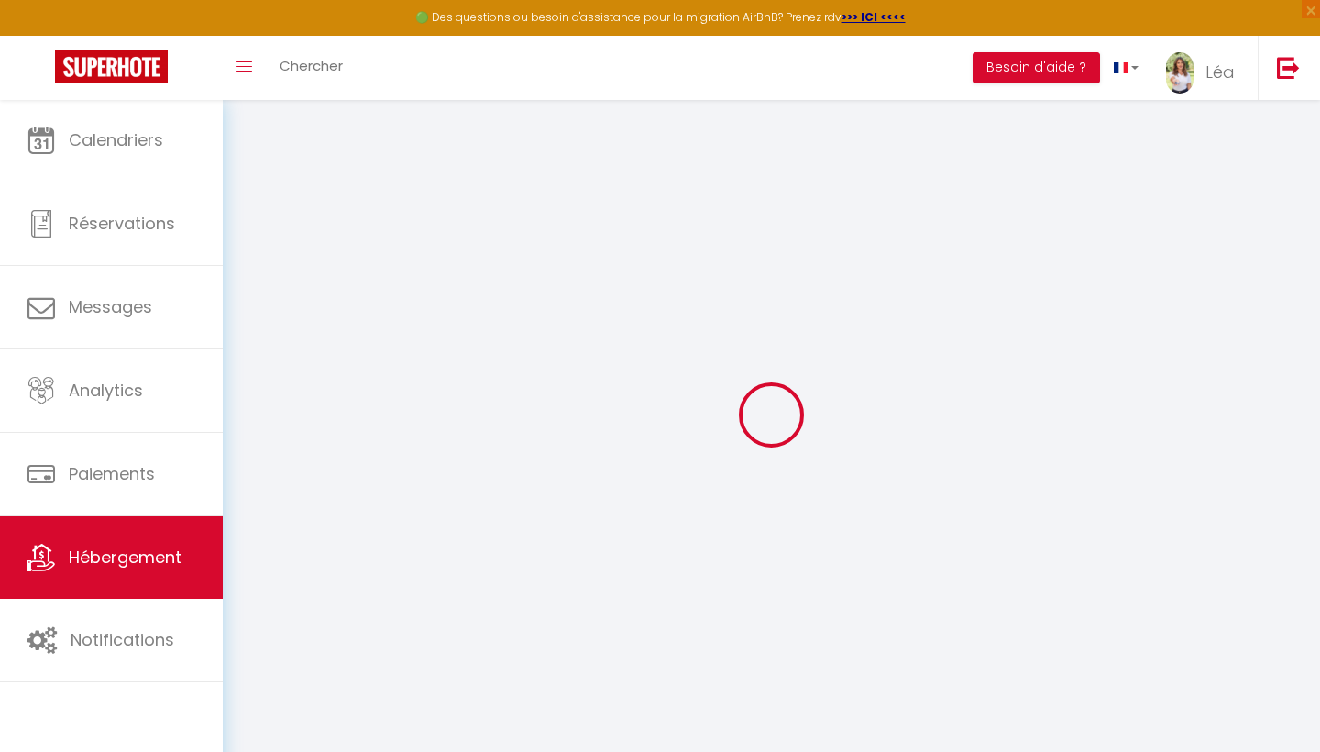
type input "Fuveau"
type input "[EMAIL_ADDRESS][DOMAIN_NAME]"
select select
checkbox input "false"
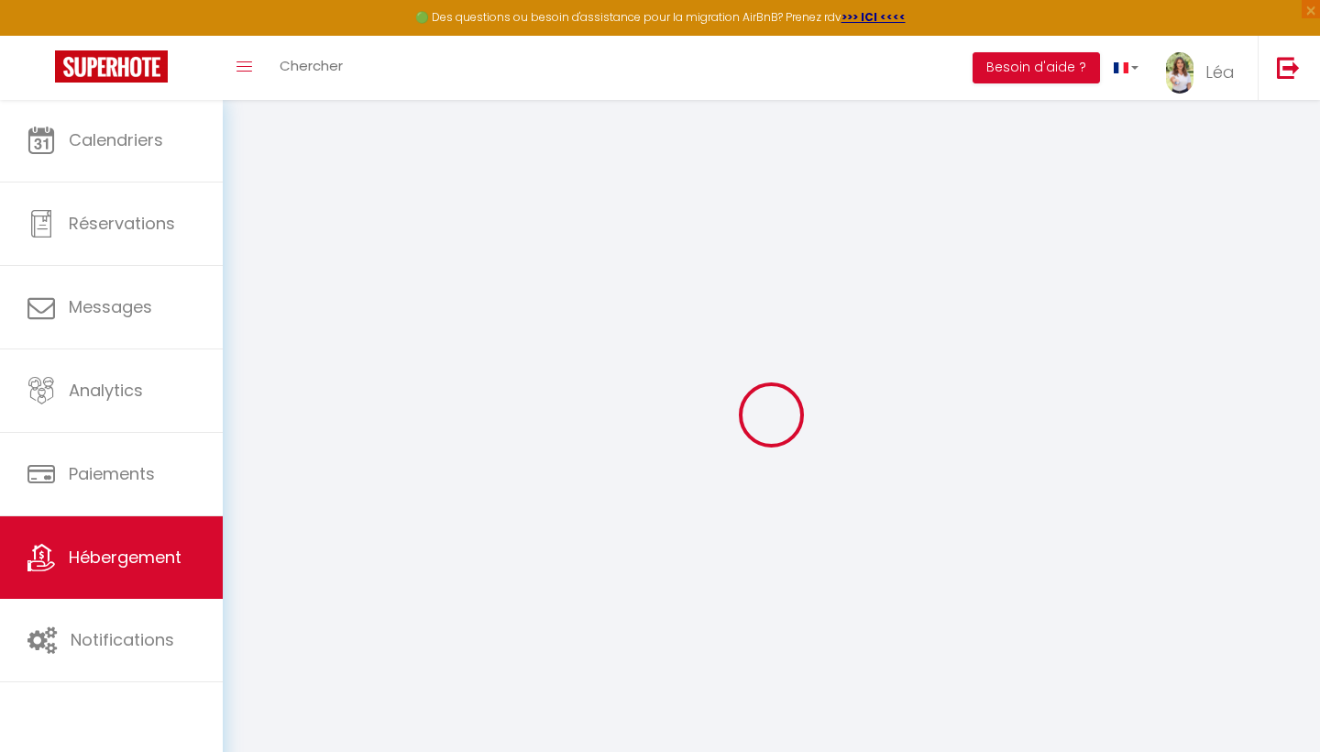
checkbox input "false"
type input "0"
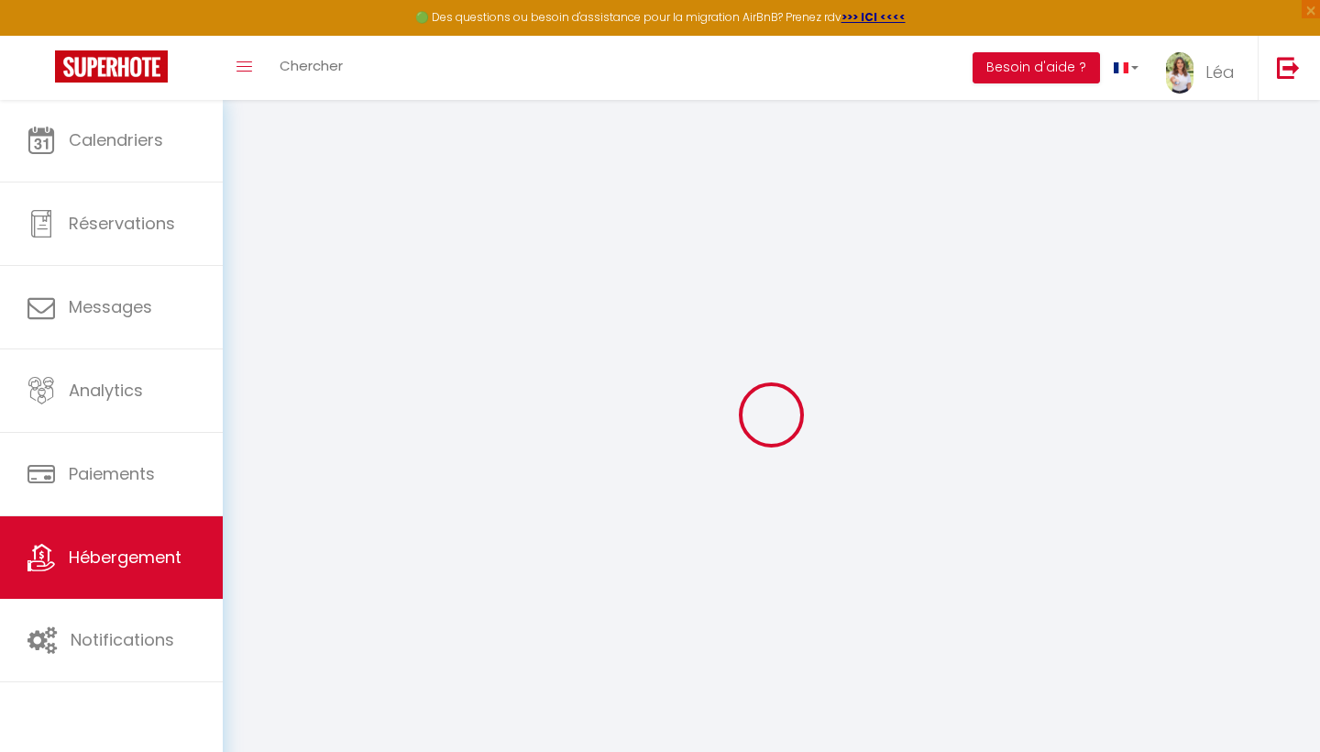
type input "0"
select select
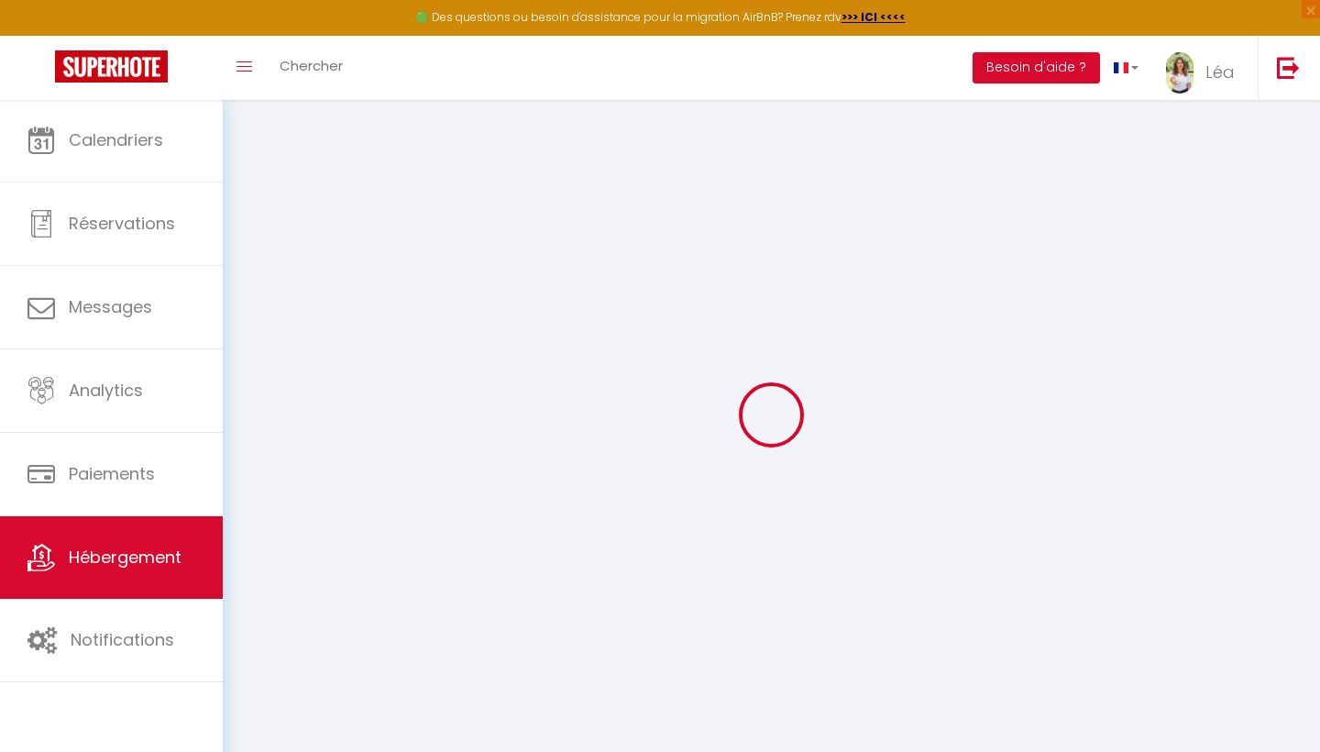
select select
checkbox input "false"
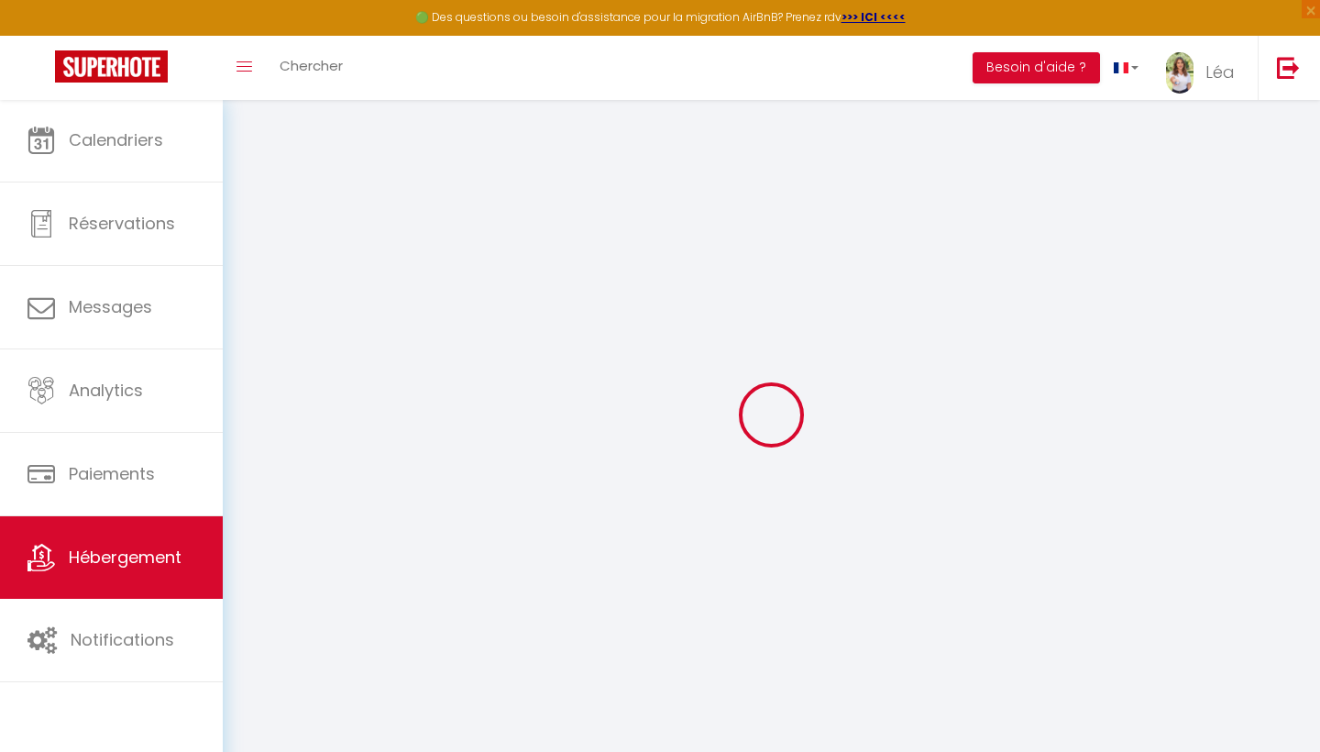
checkbox input "false"
select select "+ 18 %"
select select "17:00"
select select "23:45"
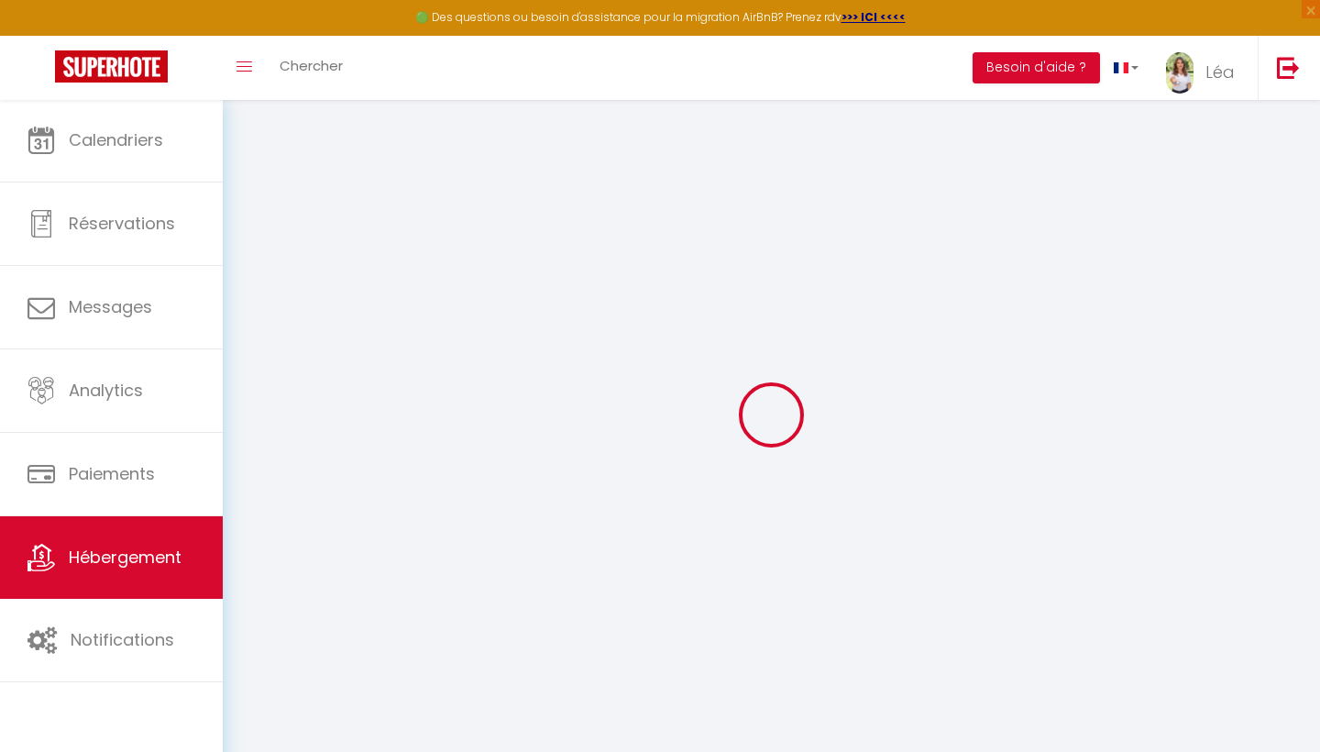
select select "11:00"
select select "30"
select select "120"
select select
checkbox input "false"
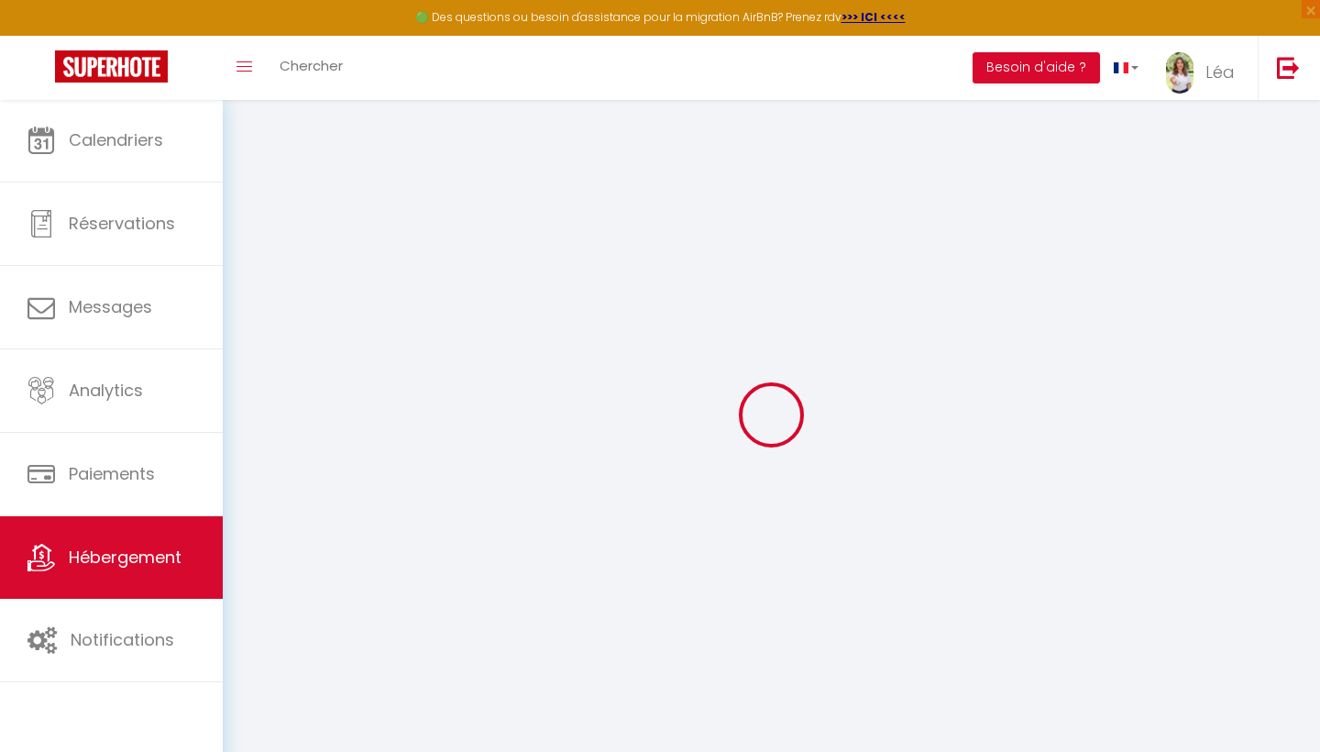
checkbox input "false"
select select
checkbox input "false"
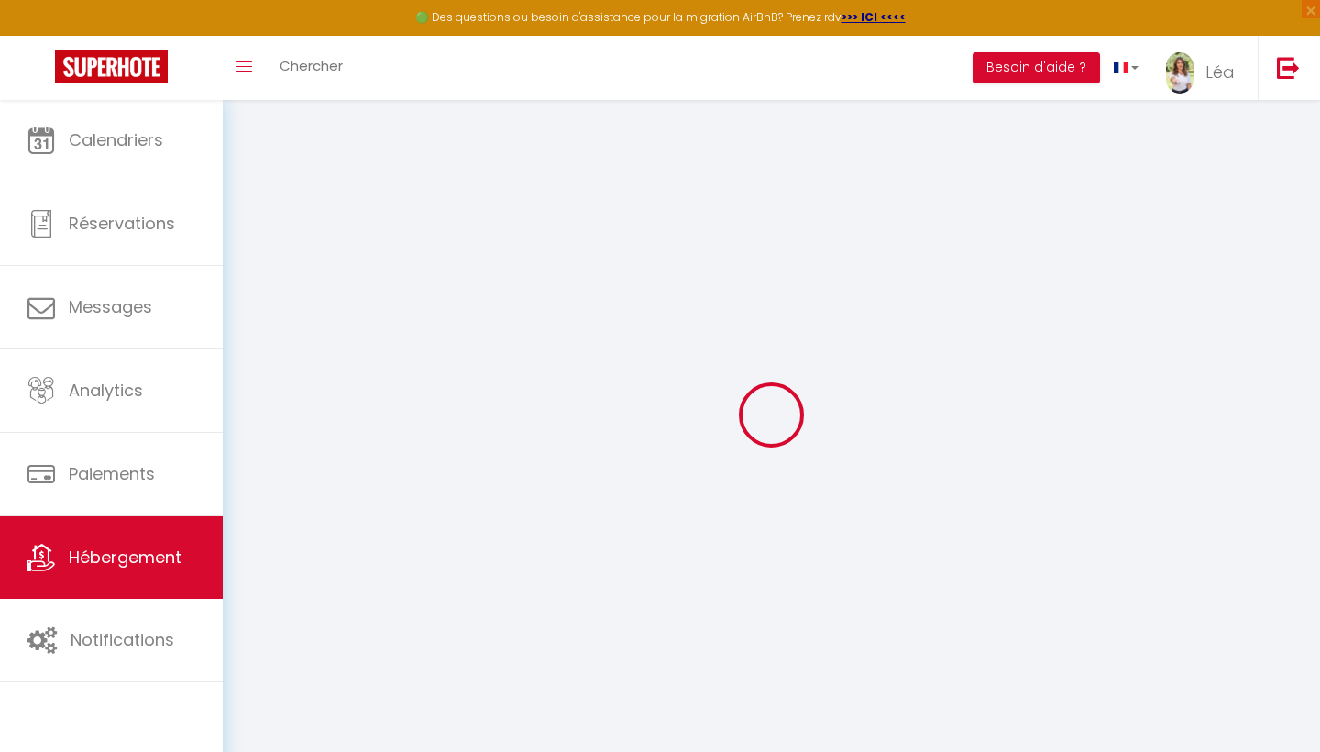
checkbox input "false"
select select
select select "EUR"
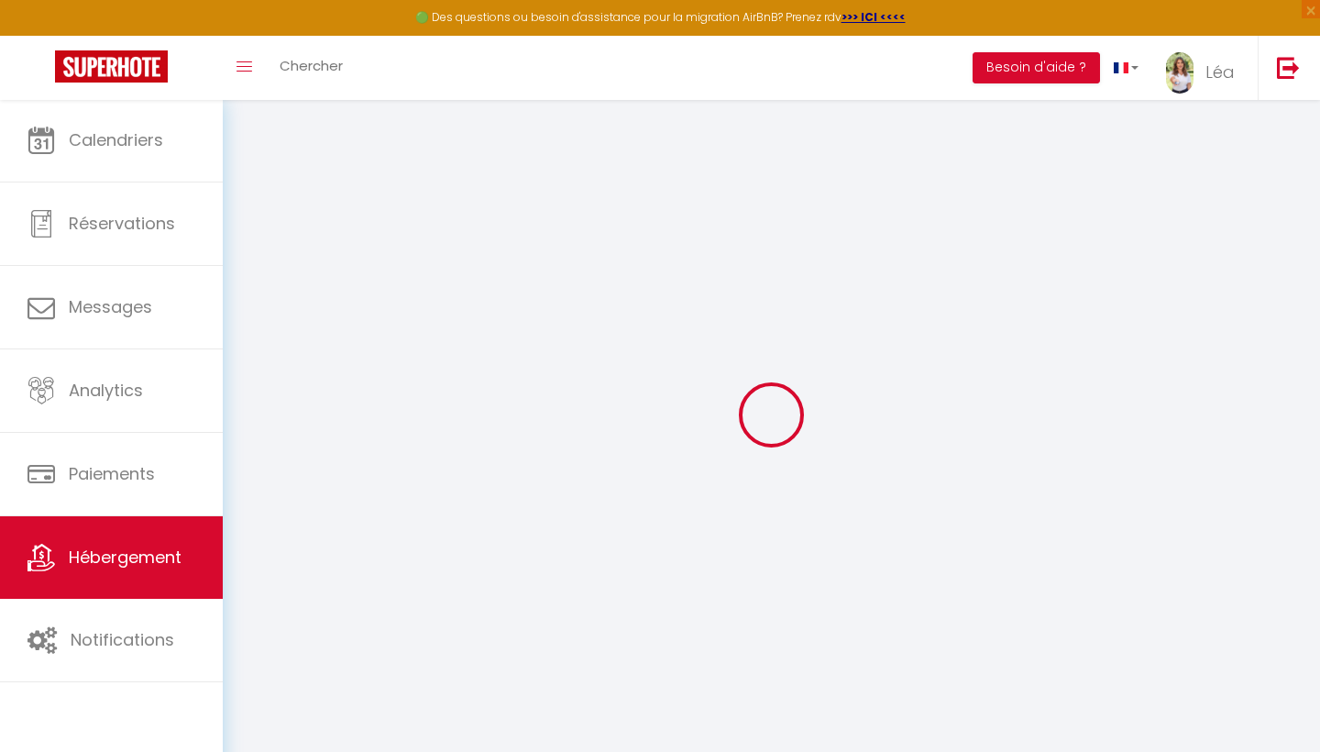
select select
select select "19266-1470952891562083153"
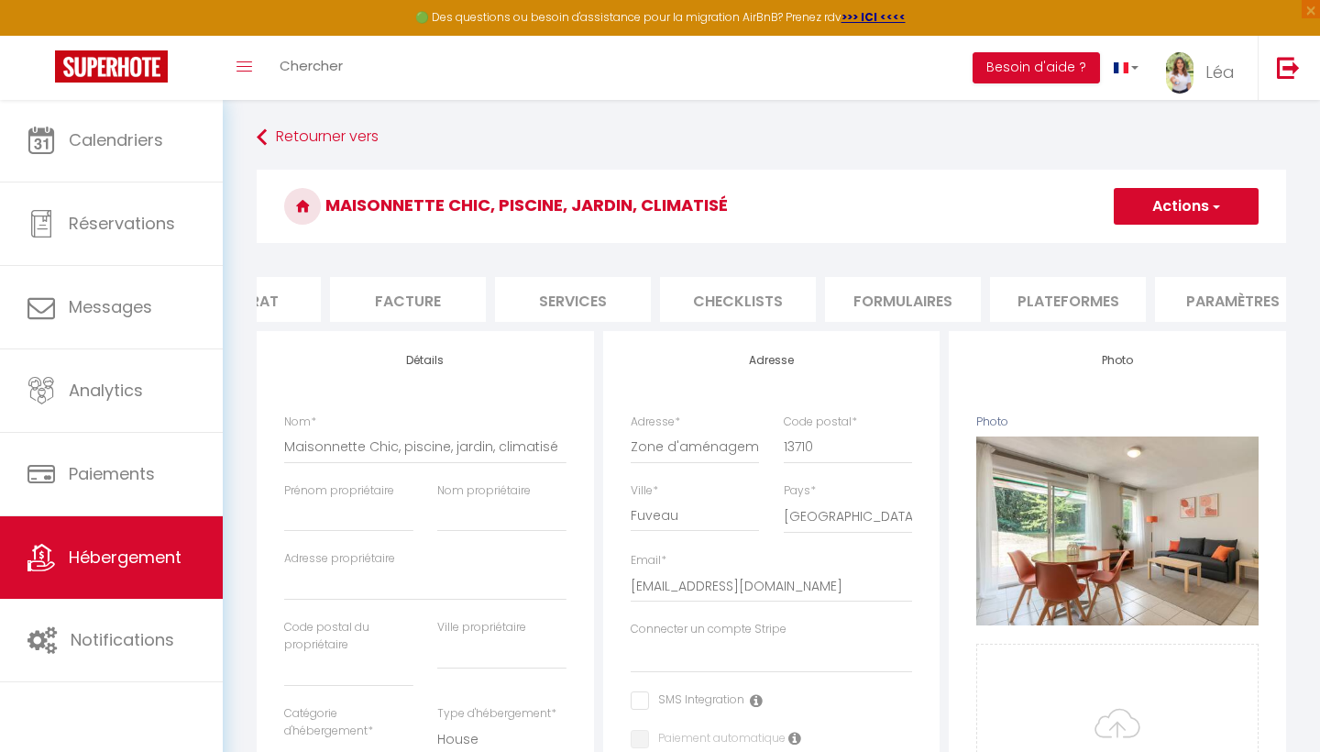
scroll to position [0, 259]
click at [700, 297] on li "Paramètres" at bounding box center [1231, 299] width 156 height 45
select select
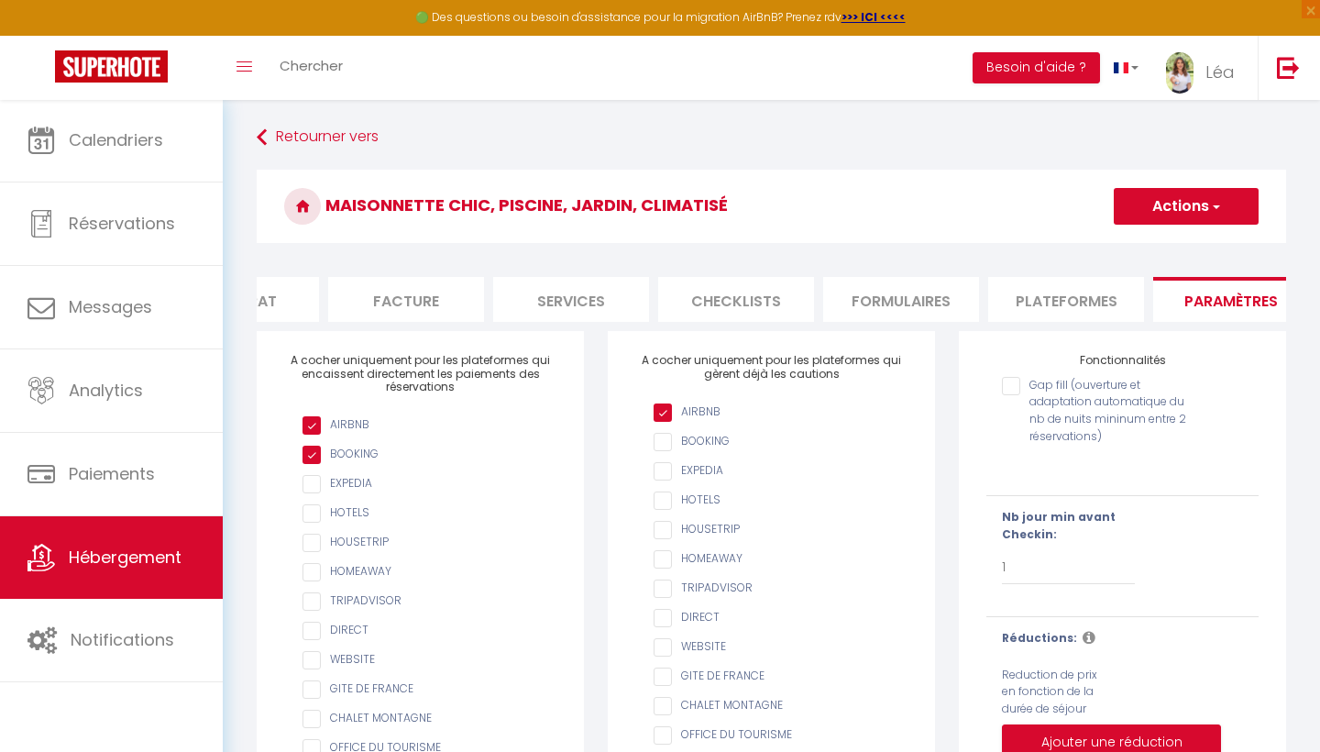
click at [700, 298] on li "Plateformes" at bounding box center [1066, 299] width 156 height 45
select select
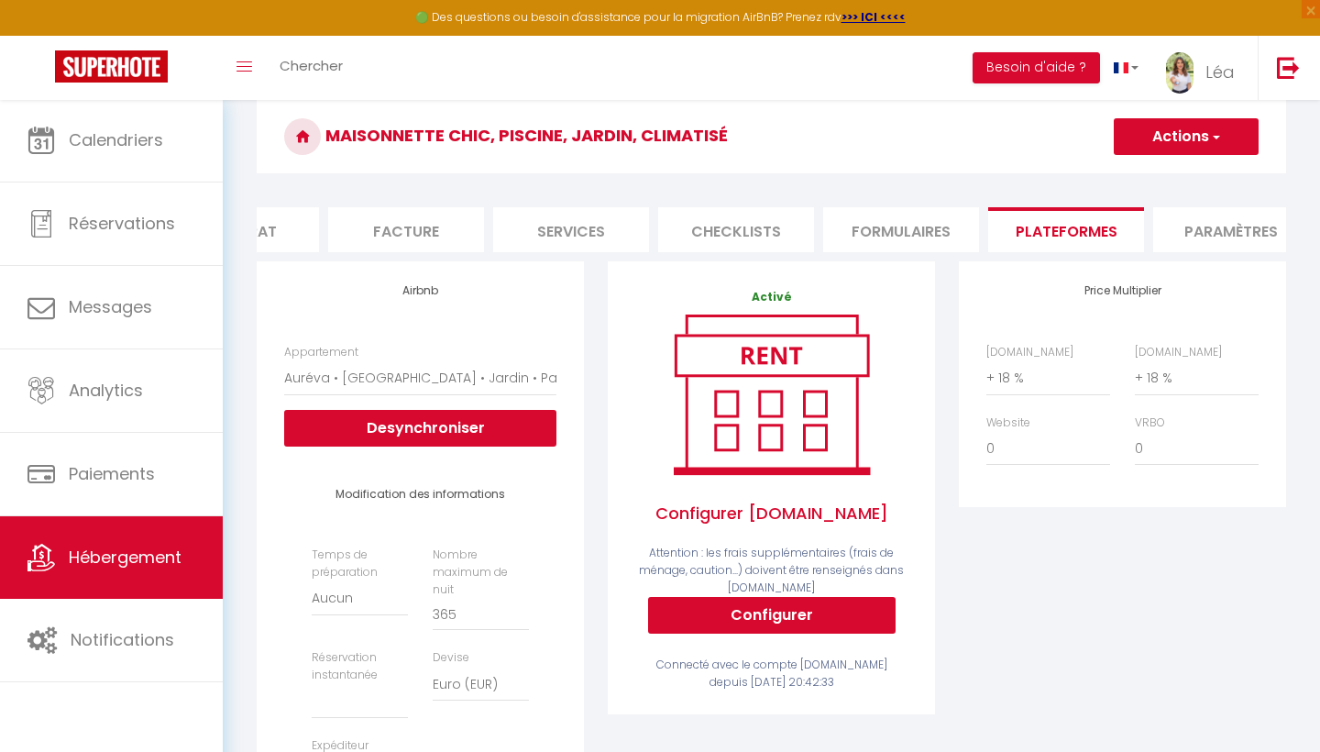
scroll to position [70, 0]
click at [700, 143] on button "Actions" at bounding box center [1186, 136] width 145 height 37
click at [700, 177] on link "Enregistrer" at bounding box center [1185, 177] width 145 height 24
select select
select select "EUR"
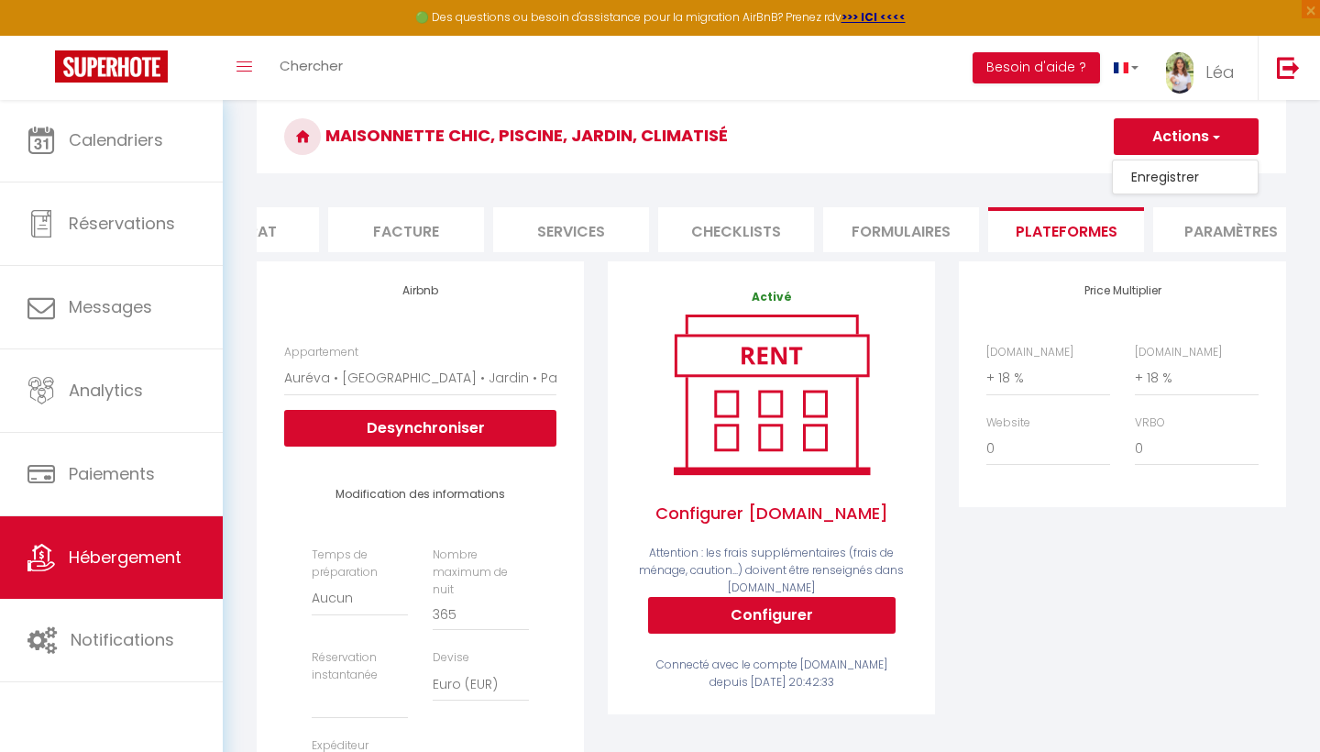
select select
